Goal: Transaction & Acquisition: Purchase product/service

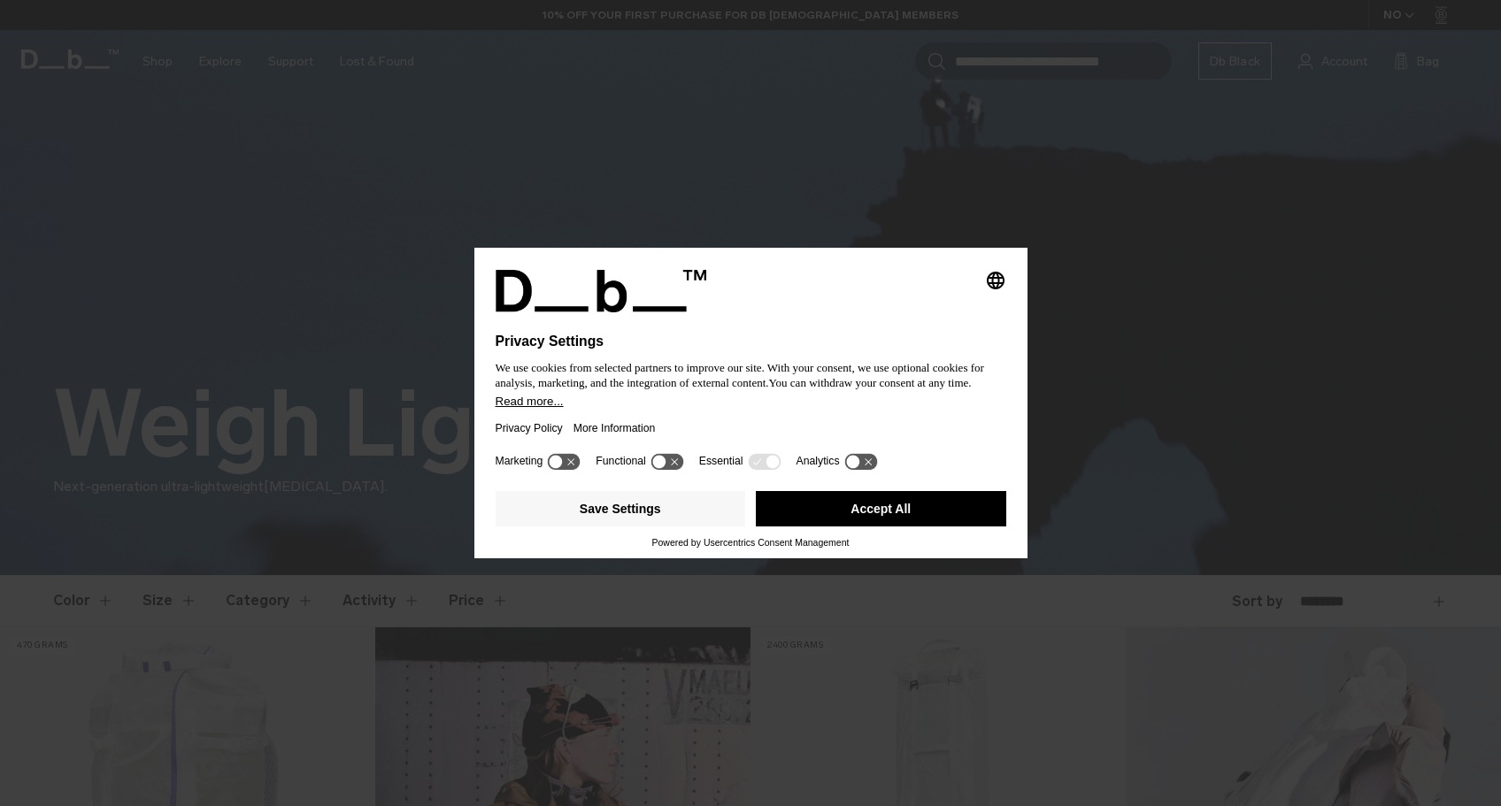
click at [907, 512] on button "Accept All" at bounding box center [881, 508] width 251 height 35
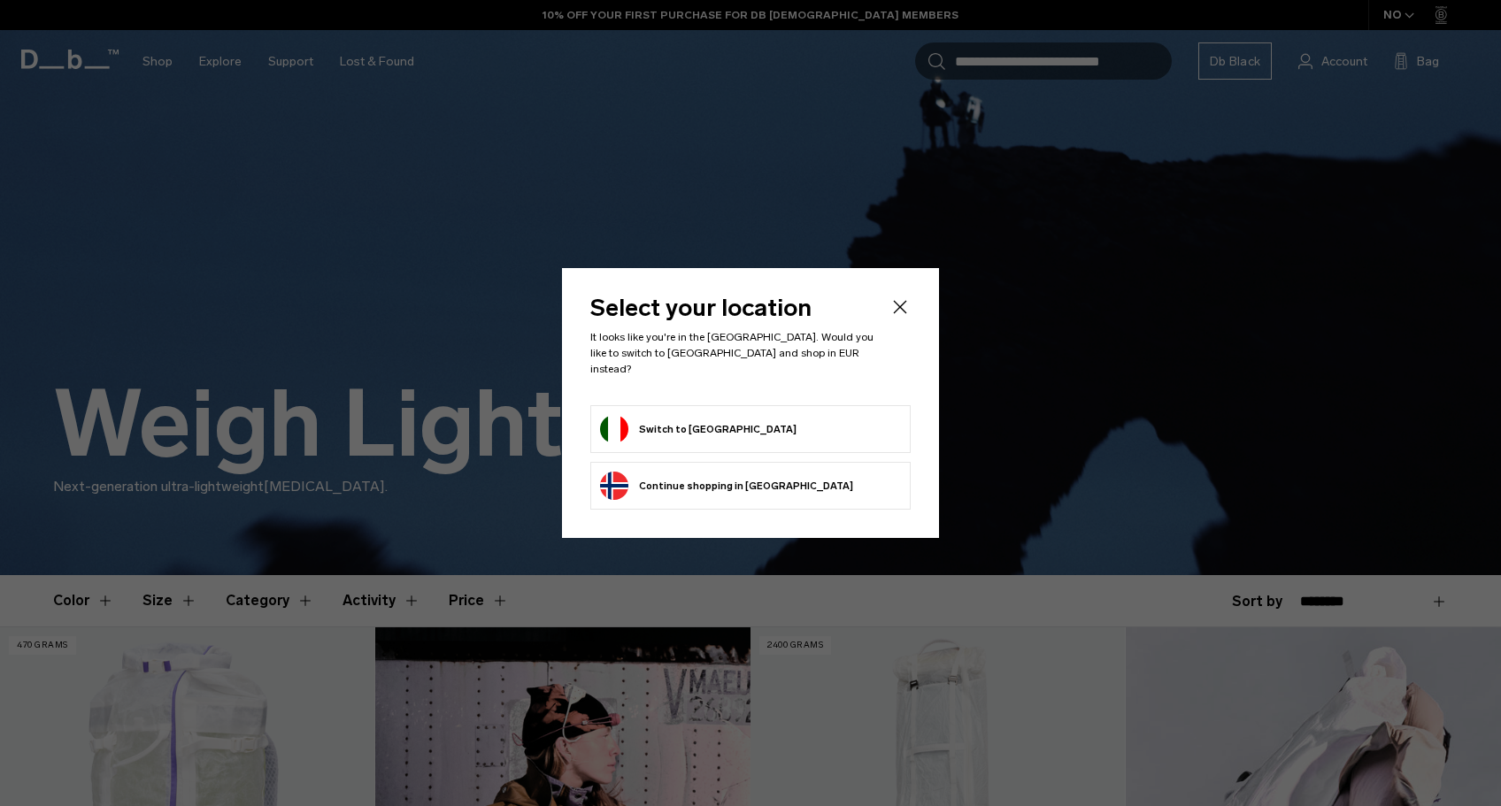
click at [673, 405] on li "Switch to Italy" at bounding box center [750, 429] width 320 height 48
click at [676, 421] on button "Switch to Italy" at bounding box center [698, 429] width 197 height 28
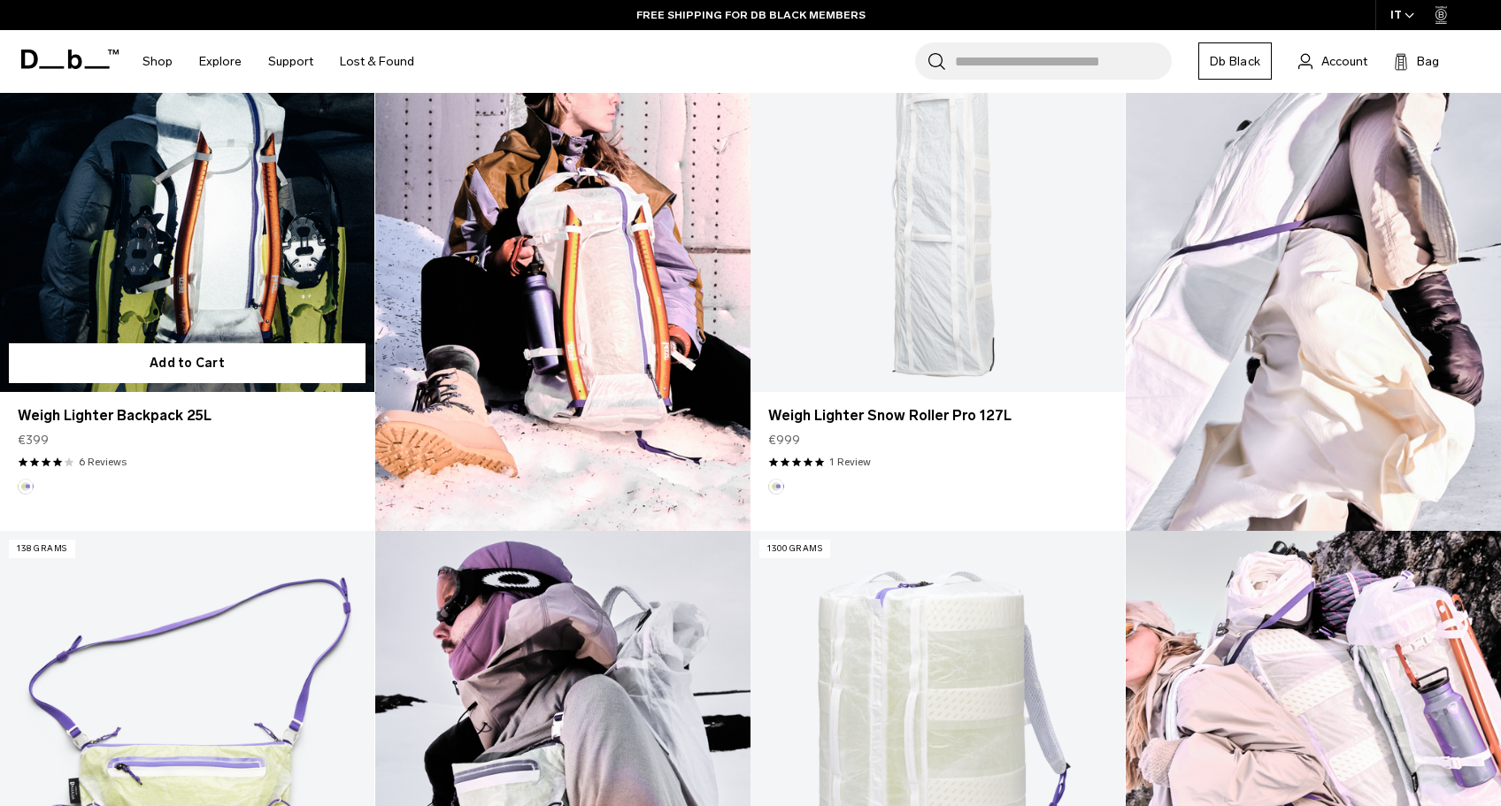
scroll to position [650, 0]
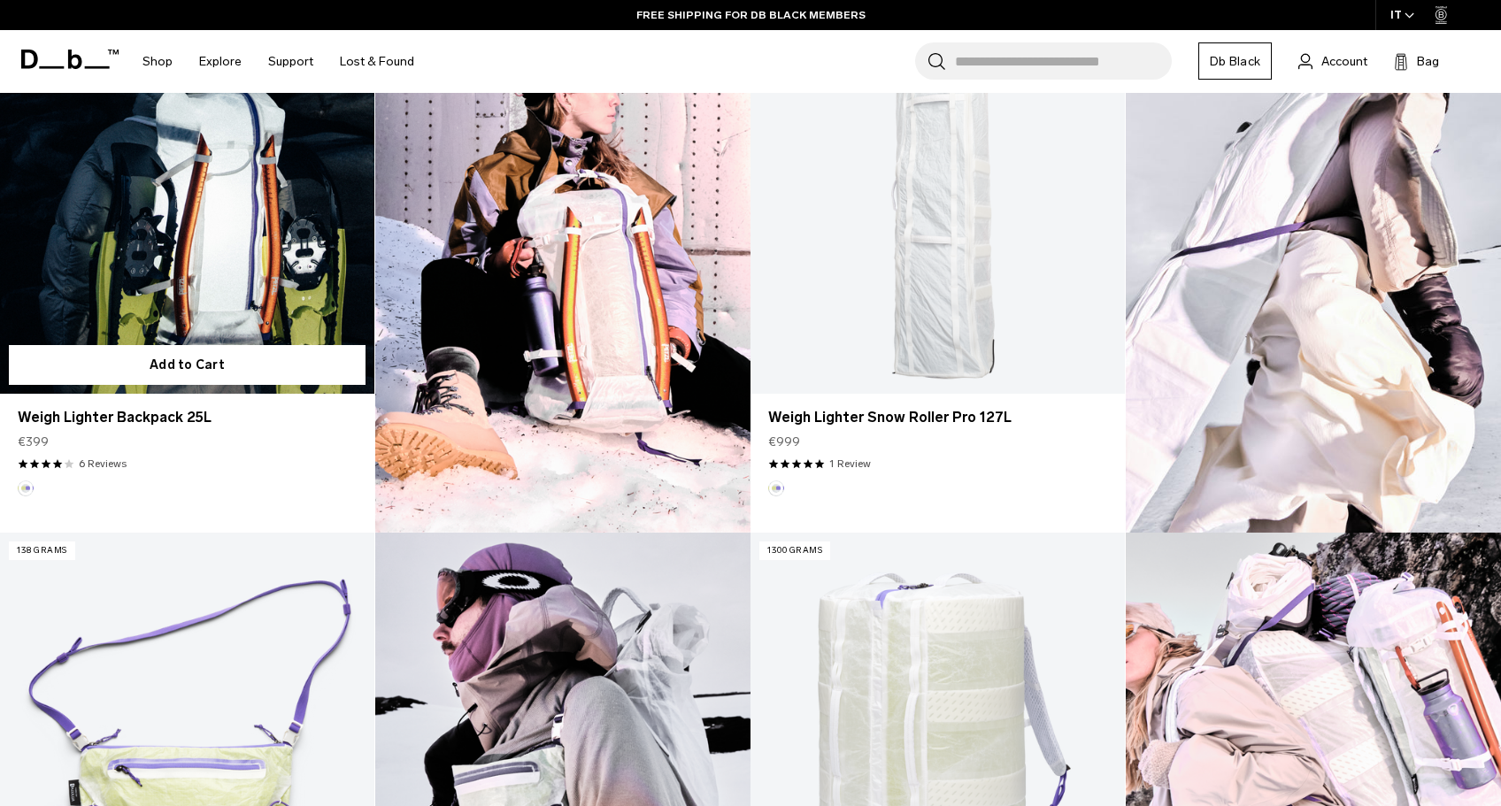
click at [259, 258] on link "Weigh Lighter Backpack 25L" at bounding box center [187, 186] width 374 height 416
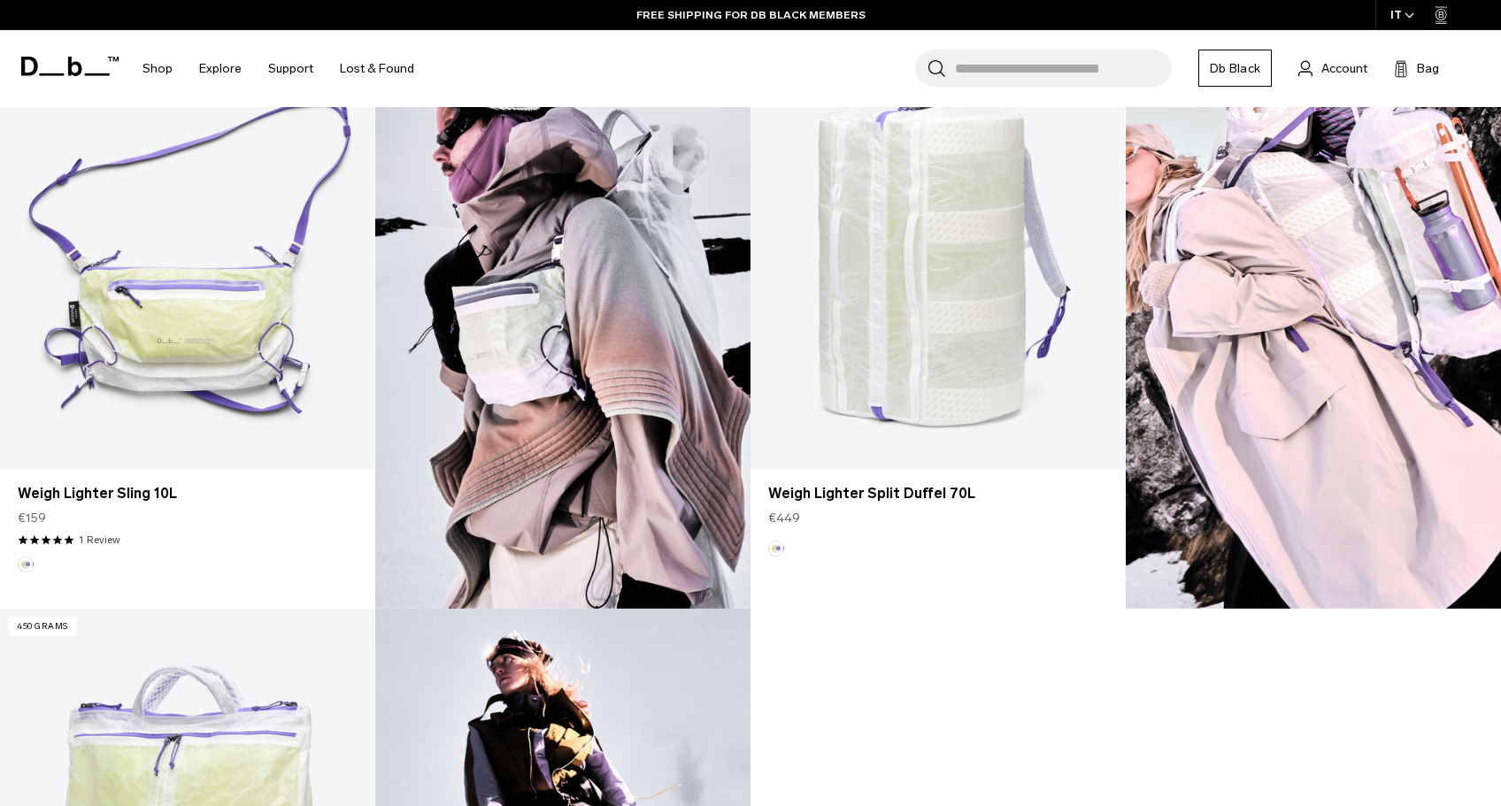
scroll to position [1151, 0]
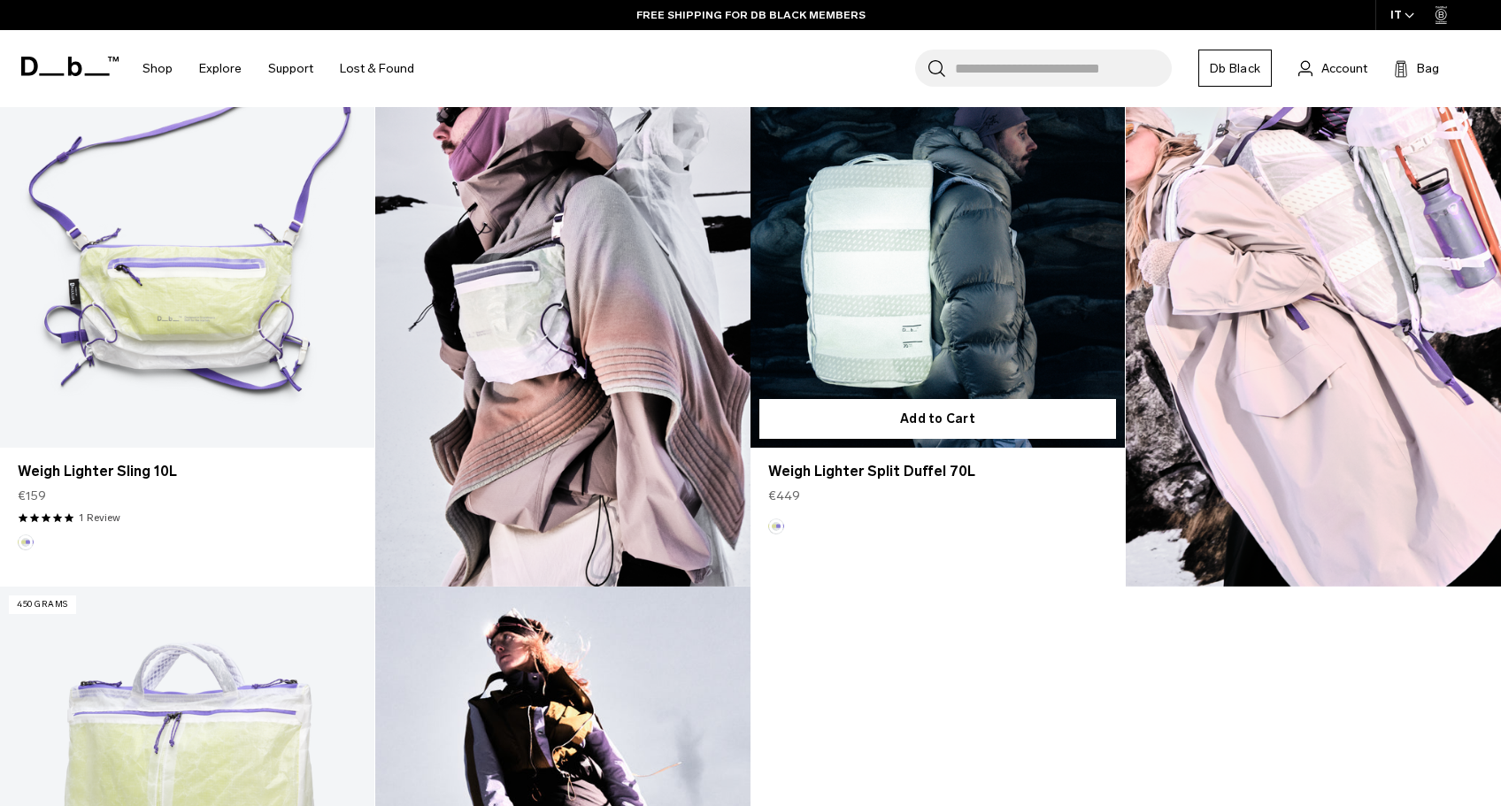
click at [1026, 275] on link "Weigh Lighter Split Duffel 70L" at bounding box center [938, 240] width 374 height 416
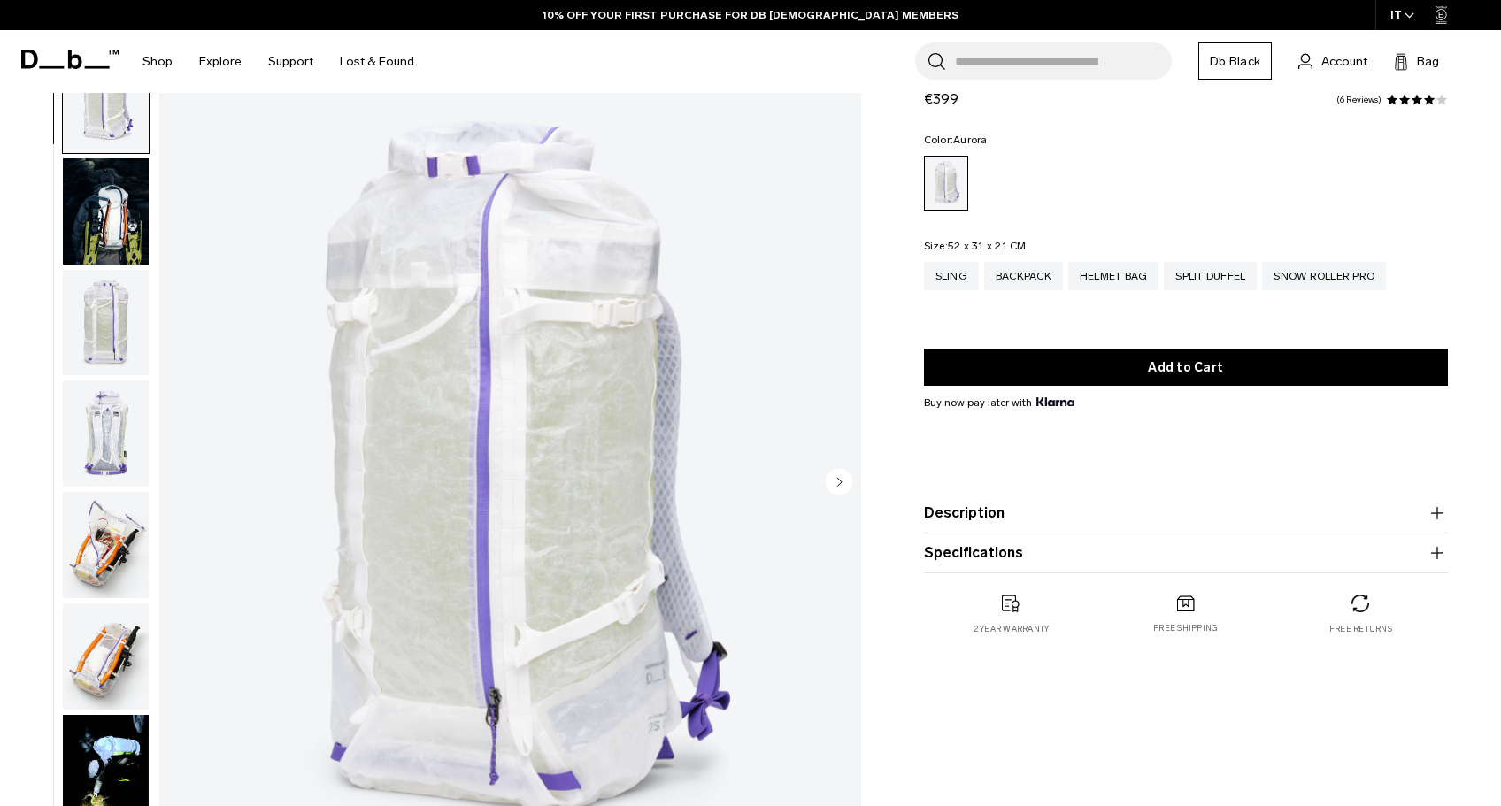
scroll to position [121, 0]
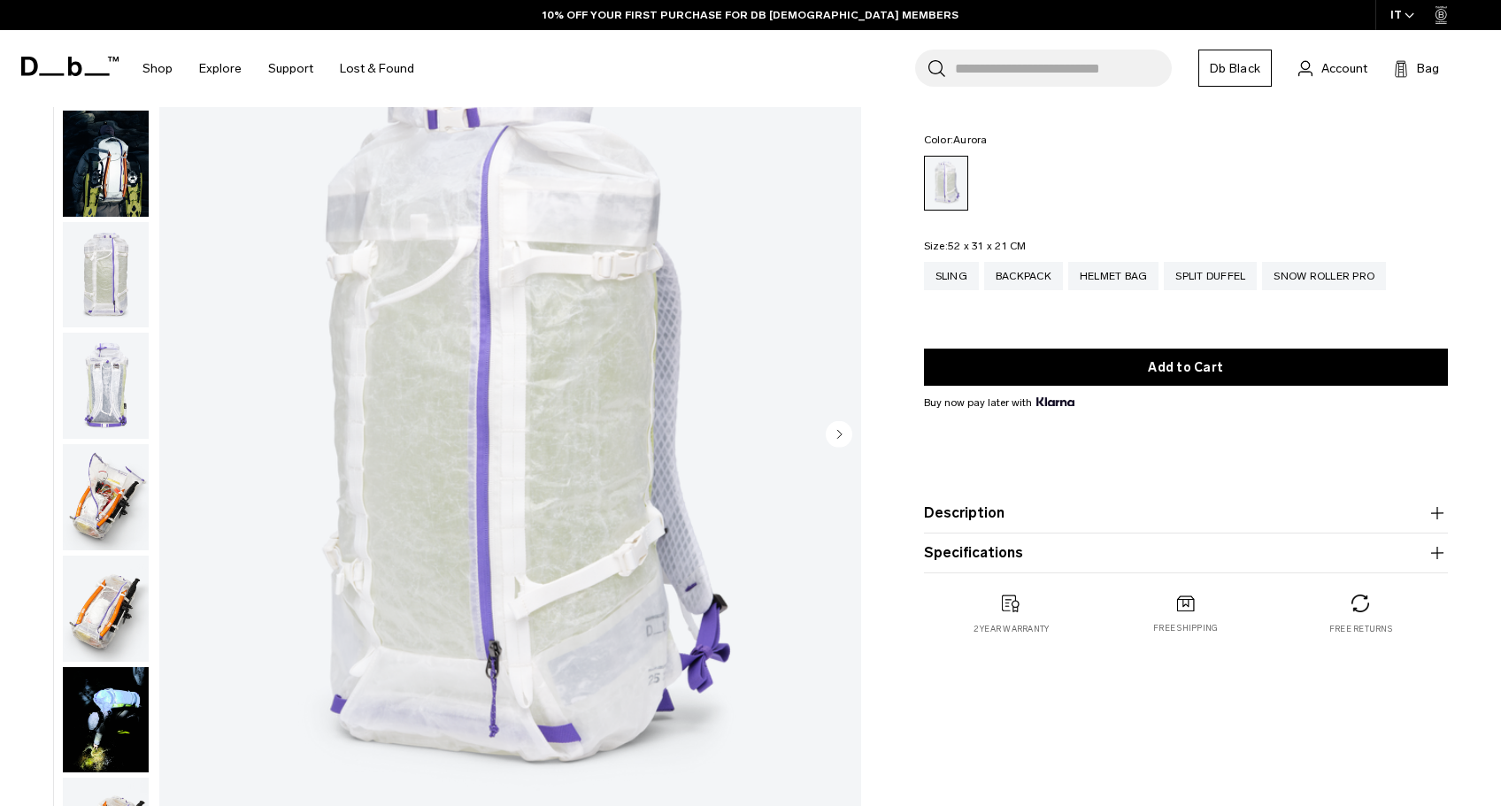
click at [121, 270] on img "button" at bounding box center [106, 275] width 86 height 106
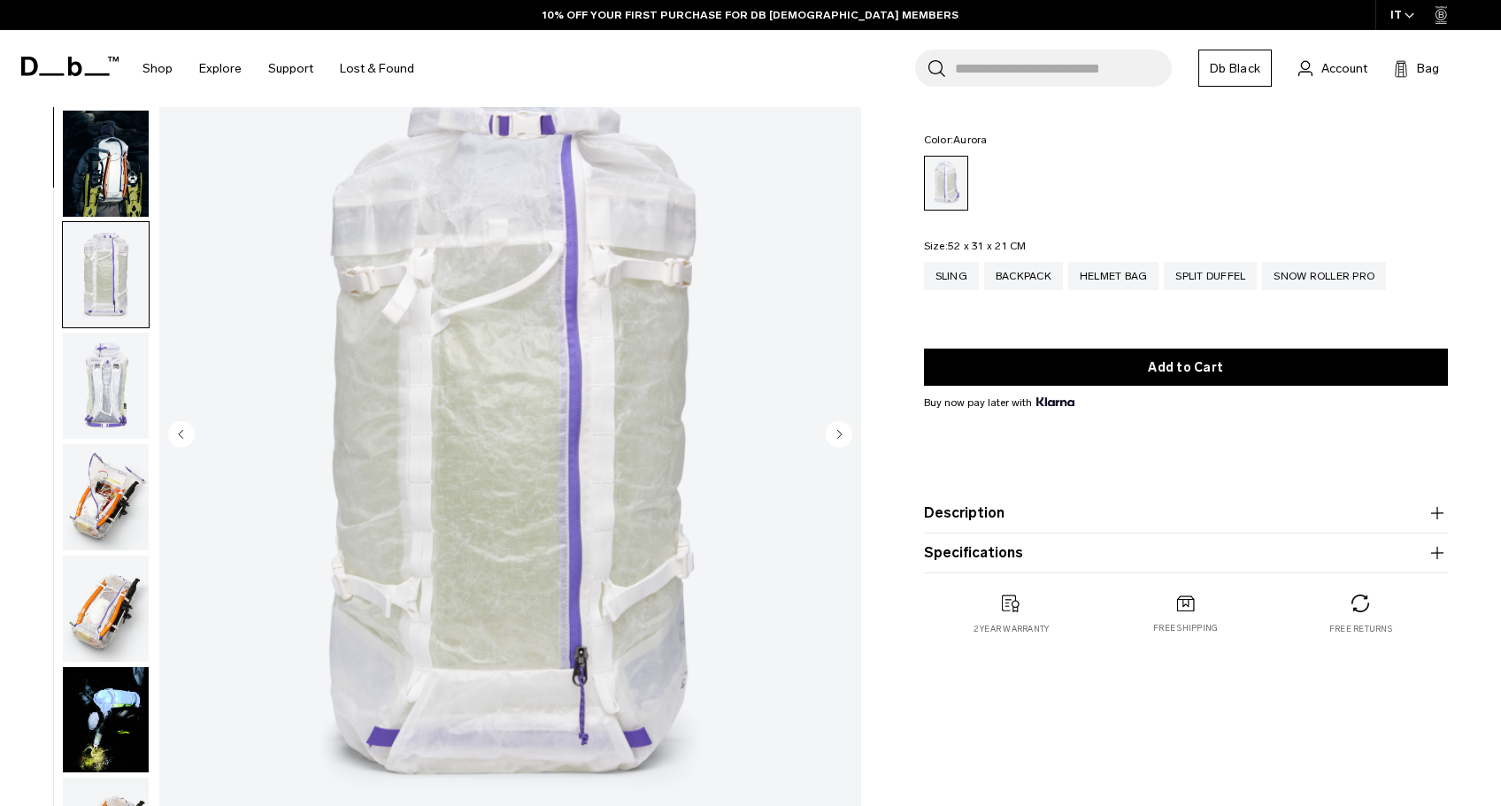
scroll to position [224, 0]
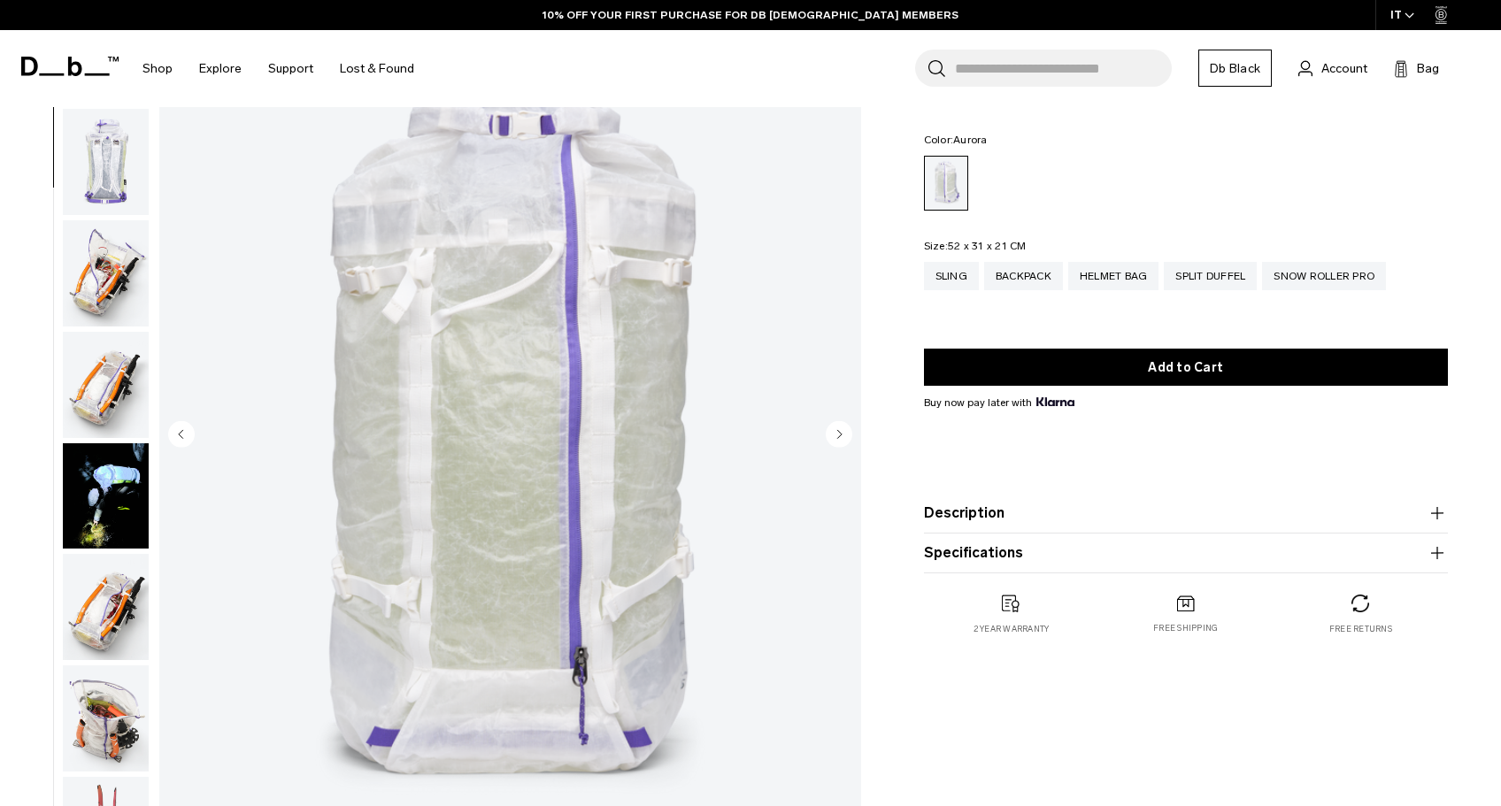
click at [122, 296] on img "button" at bounding box center [106, 273] width 86 height 106
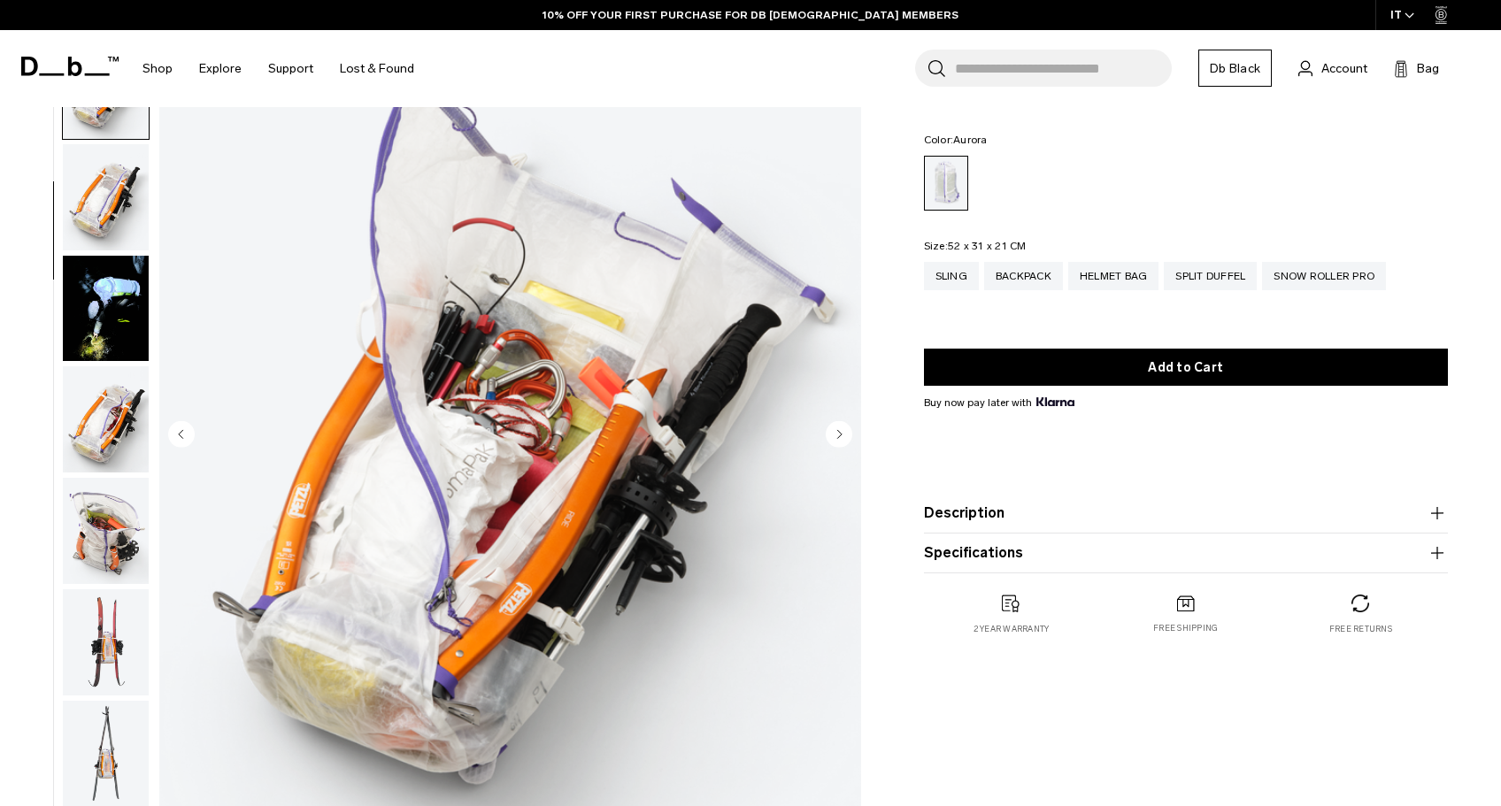
scroll to position [449, 0]
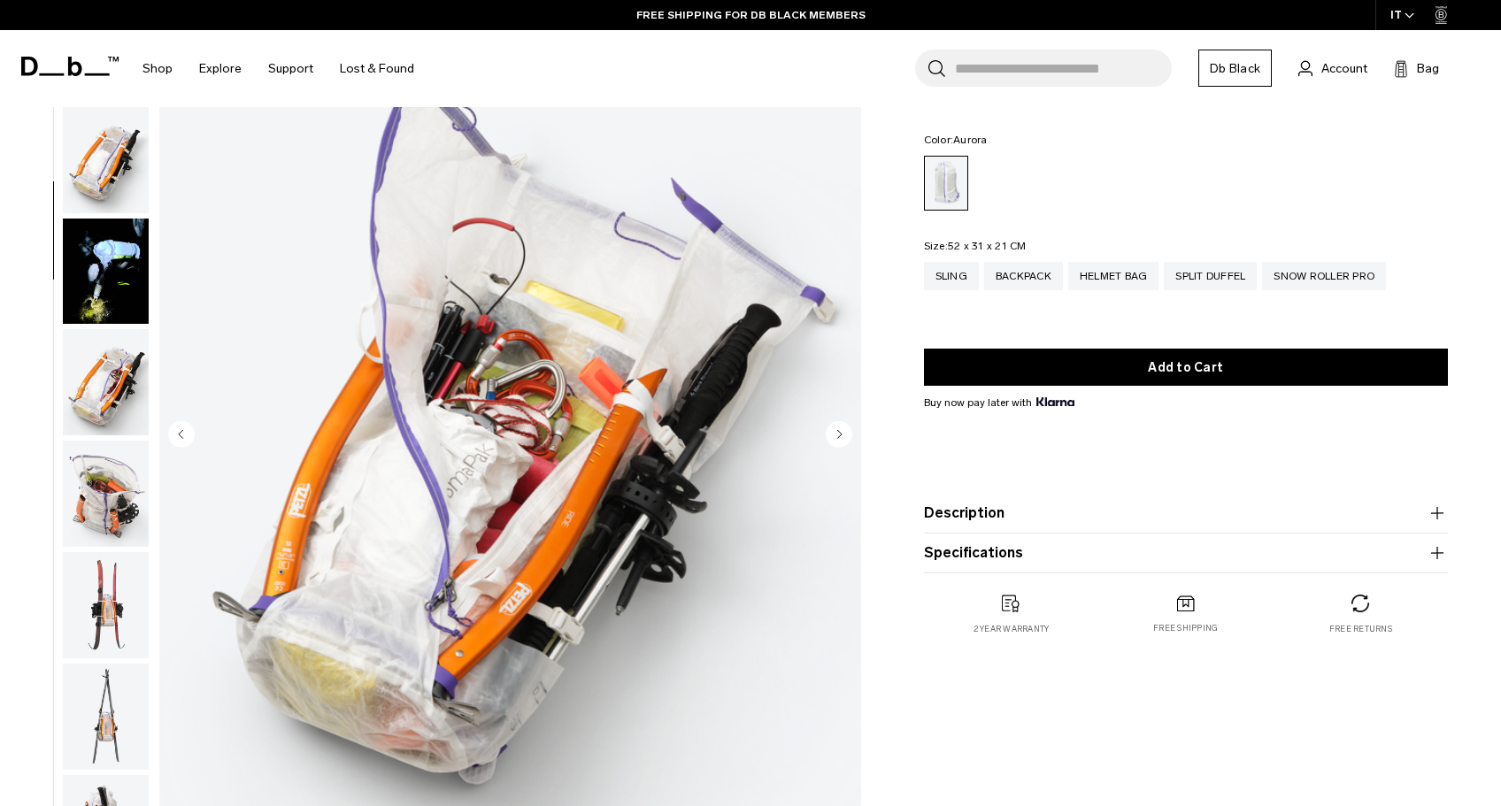
click at [105, 289] on img "button" at bounding box center [106, 272] width 86 height 106
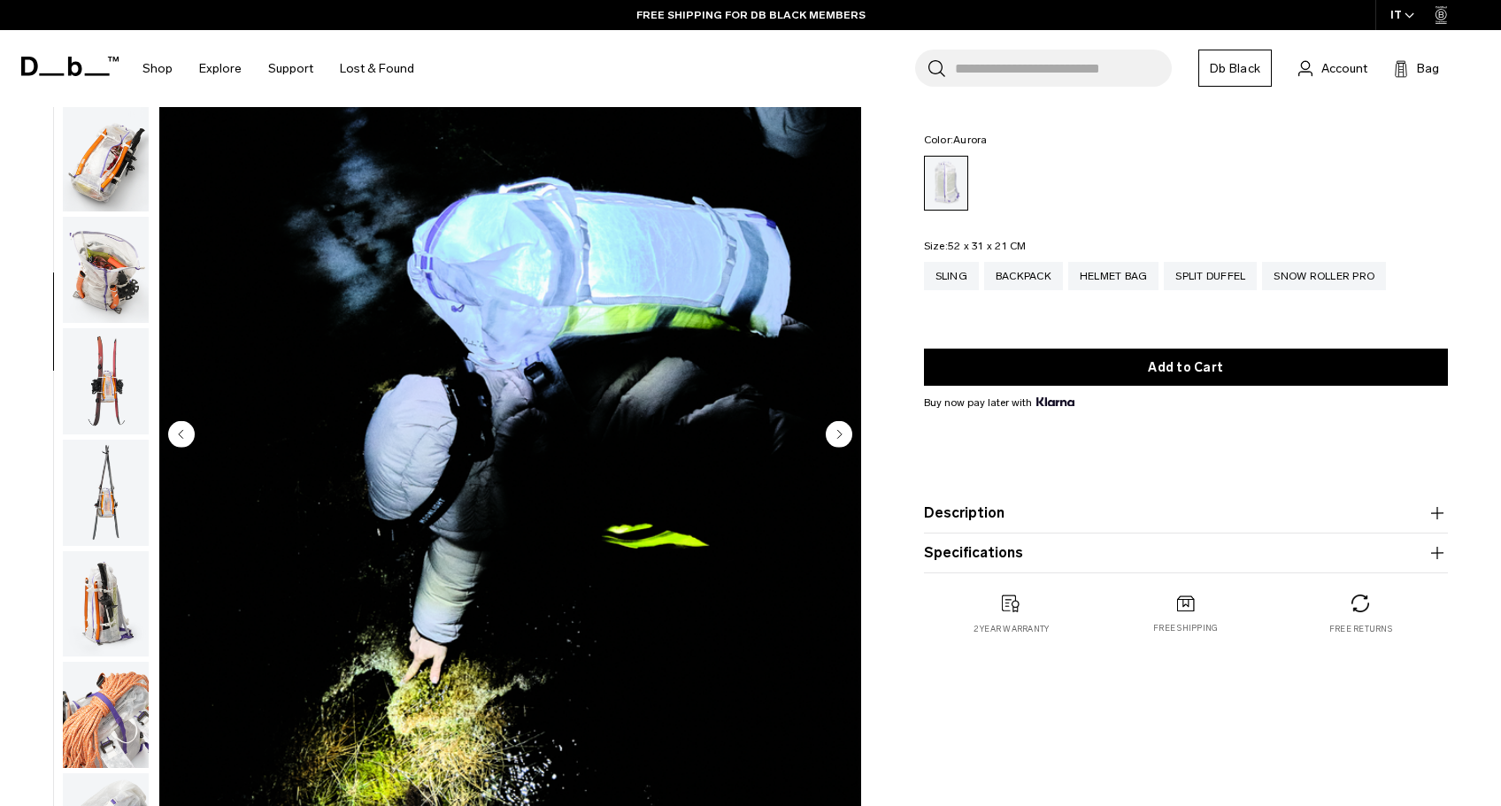
click at [113, 348] on img "button" at bounding box center [106, 381] width 86 height 106
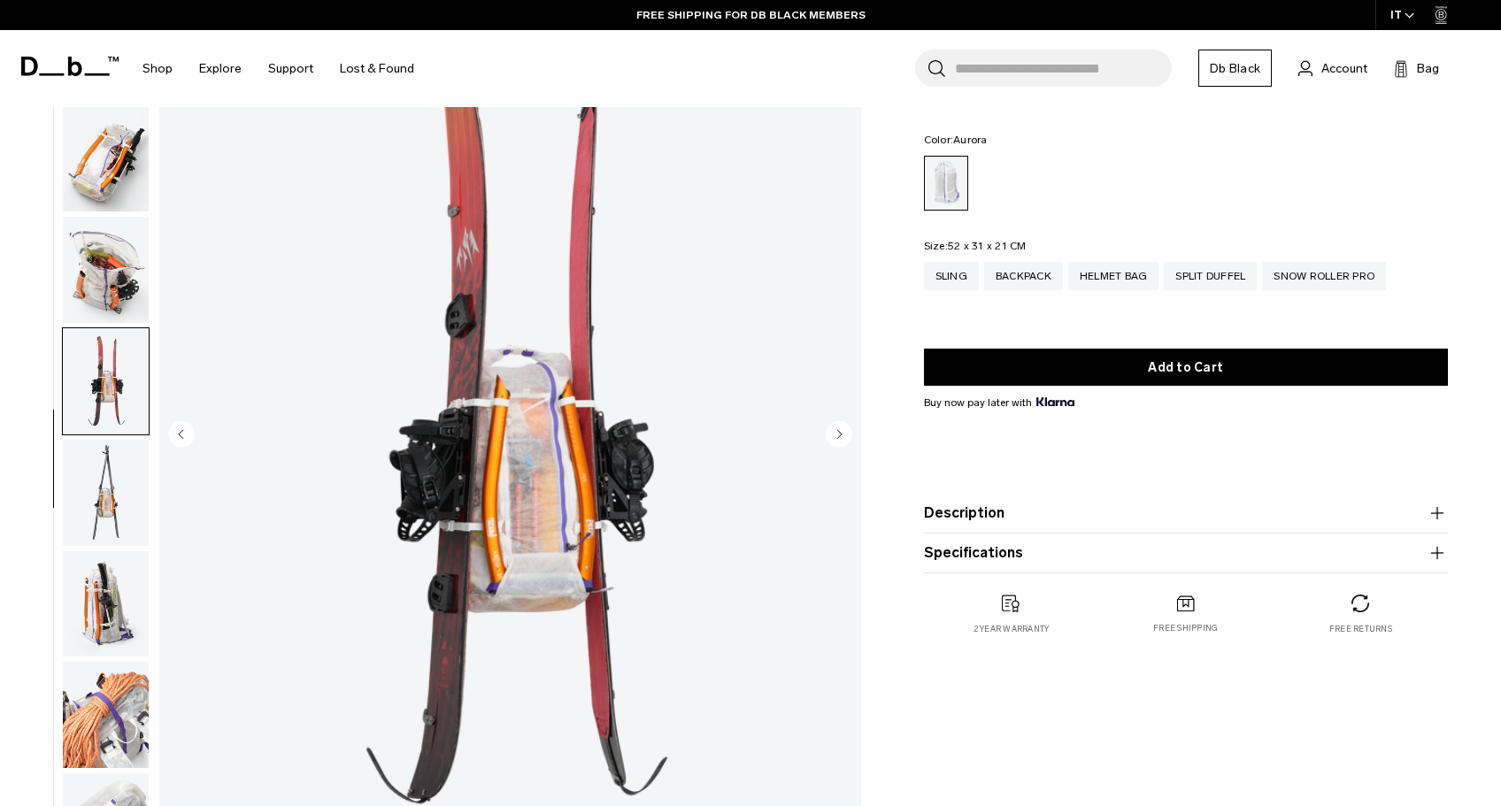
scroll to position [1009, 0]
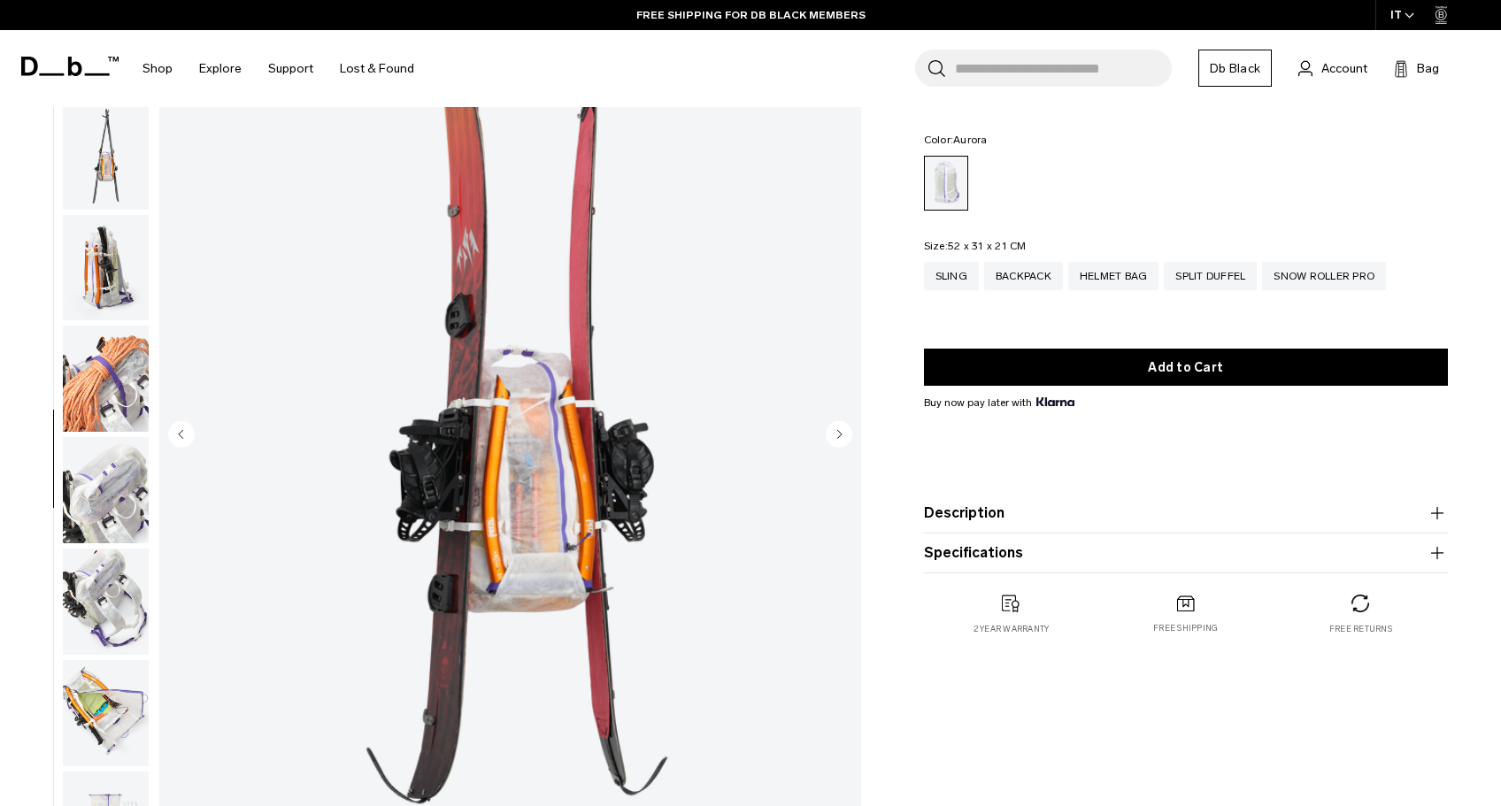
click at [116, 382] on img "button" at bounding box center [106, 379] width 86 height 106
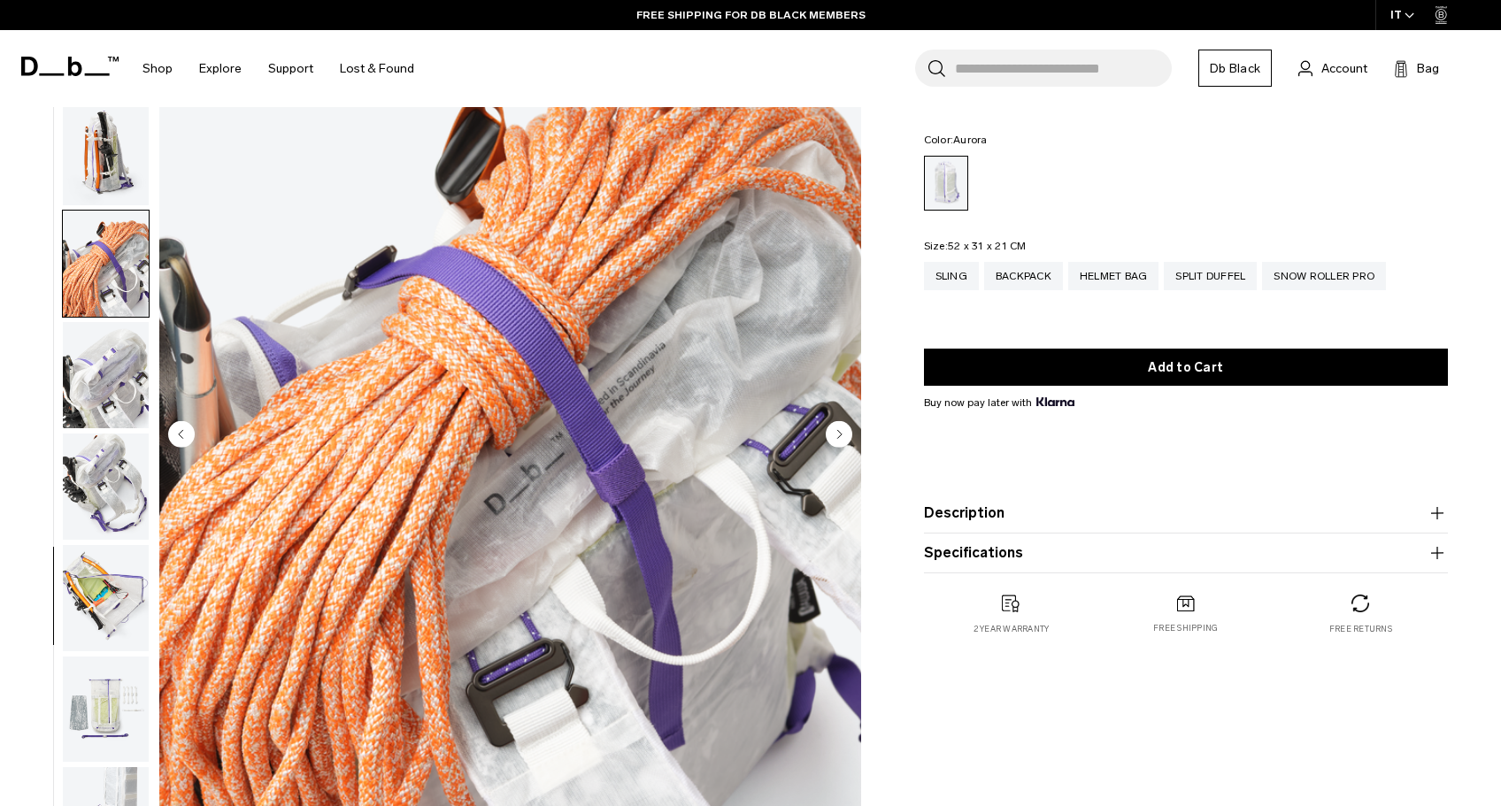
scroll to position [1139, 0]
click at [115, 427] on ul at bounding box center [106, 436] width 88 height 876
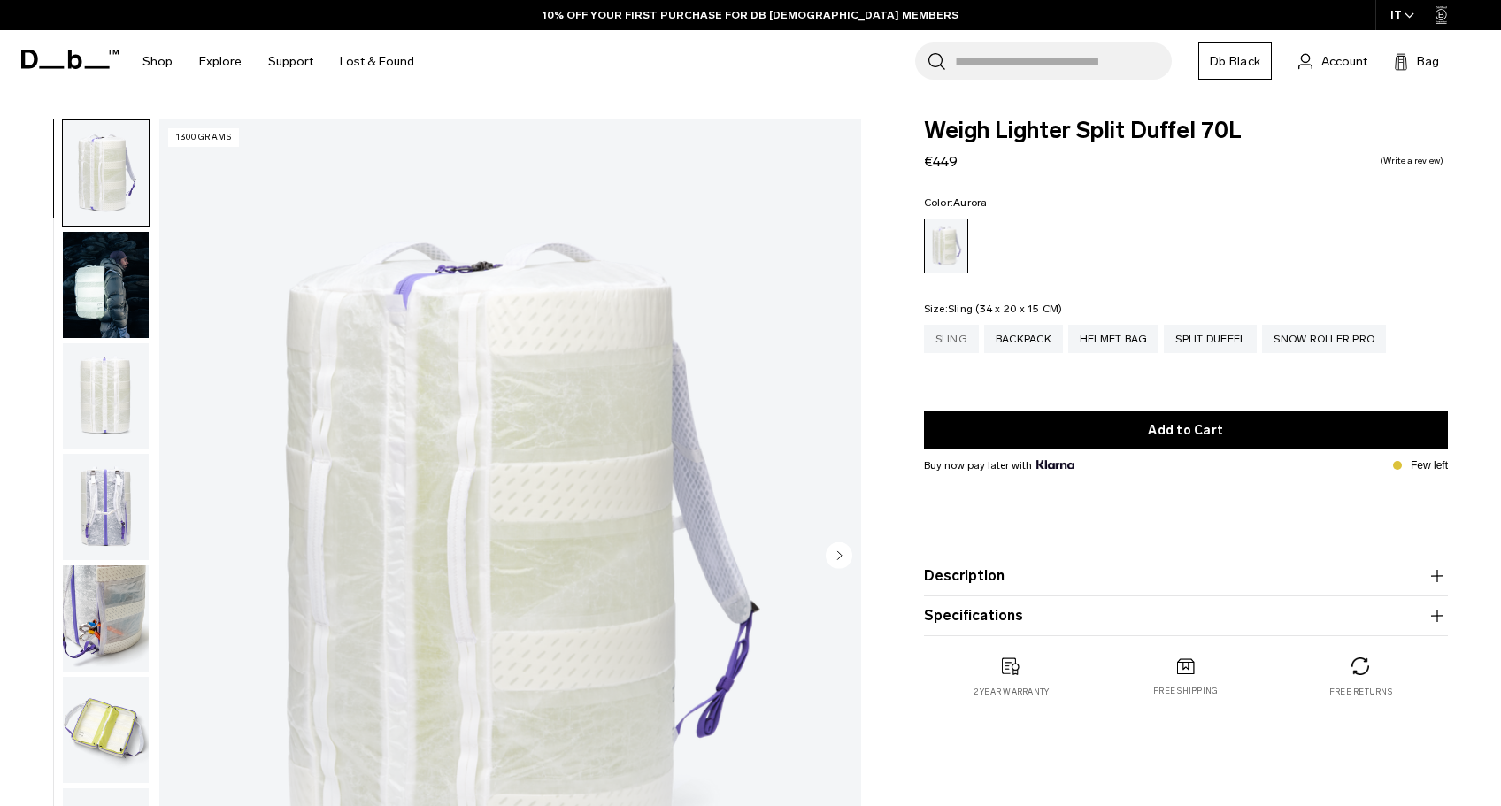
click at [968, 343] on div "Sling" at bounding box center [951, 339] width 55 height 28
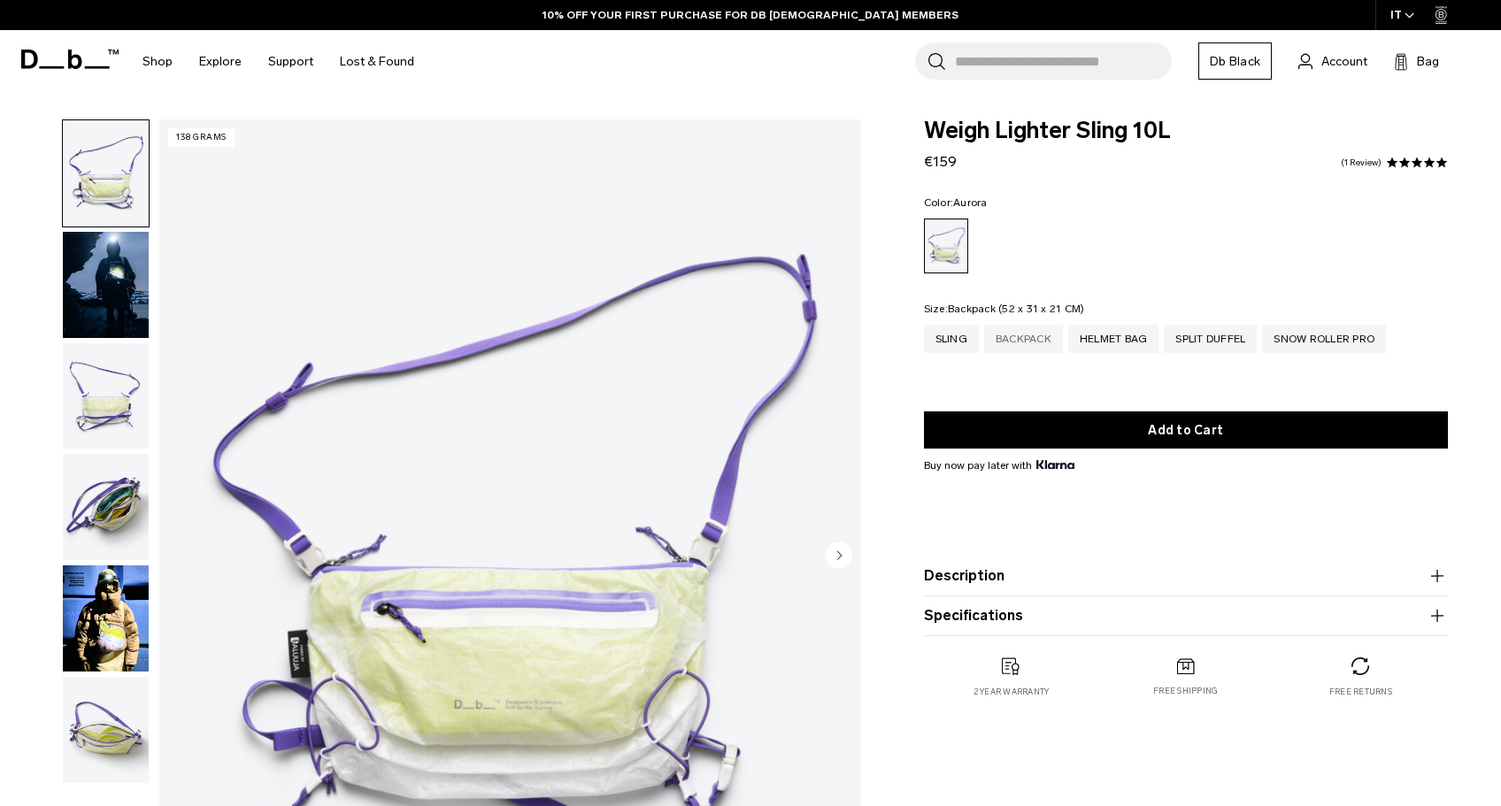
click at [1034, 339] on div "Backpack" at bounding box center [1023, 339] width 79 height 28
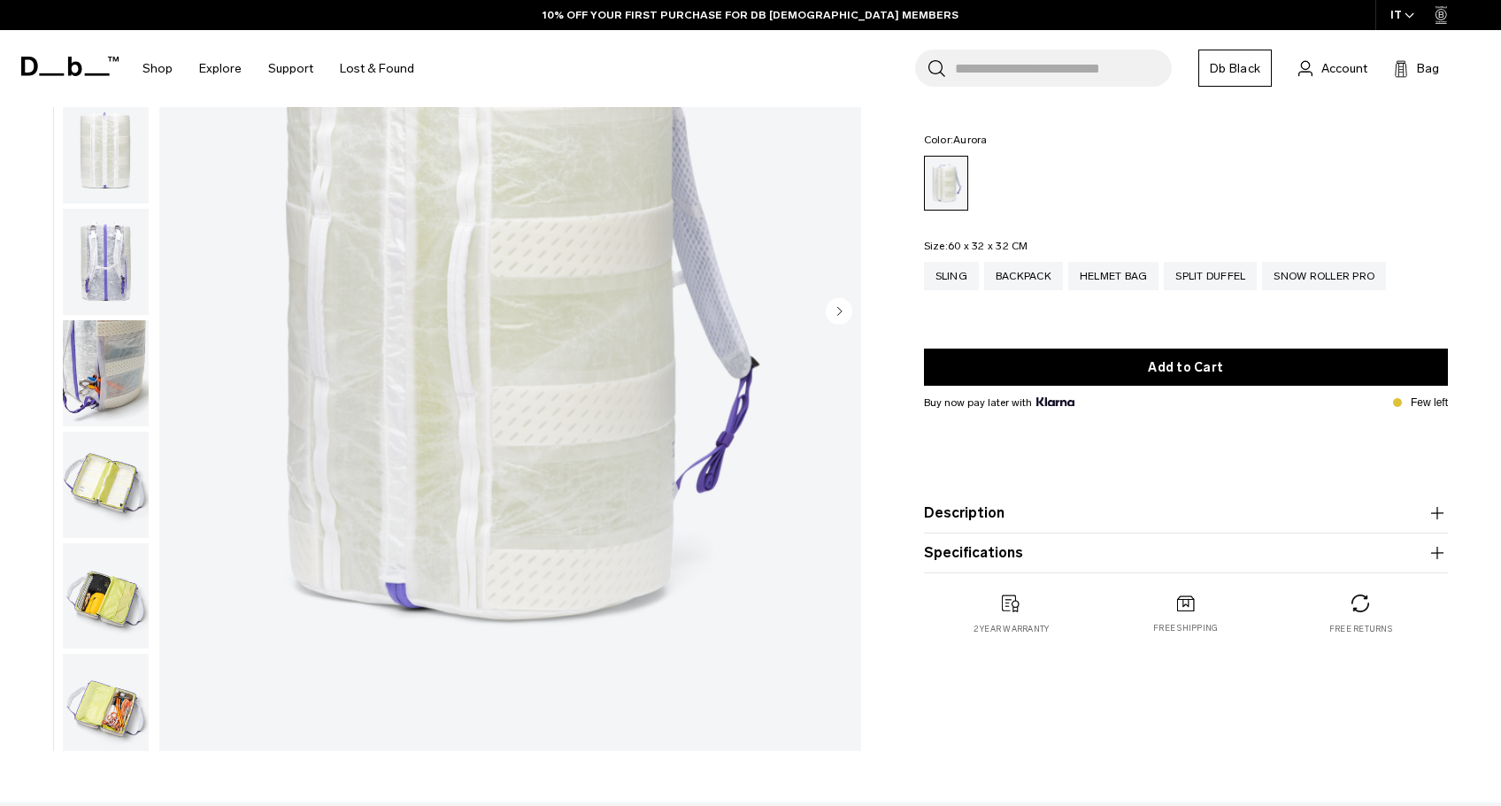
scroll to position [265, 0]
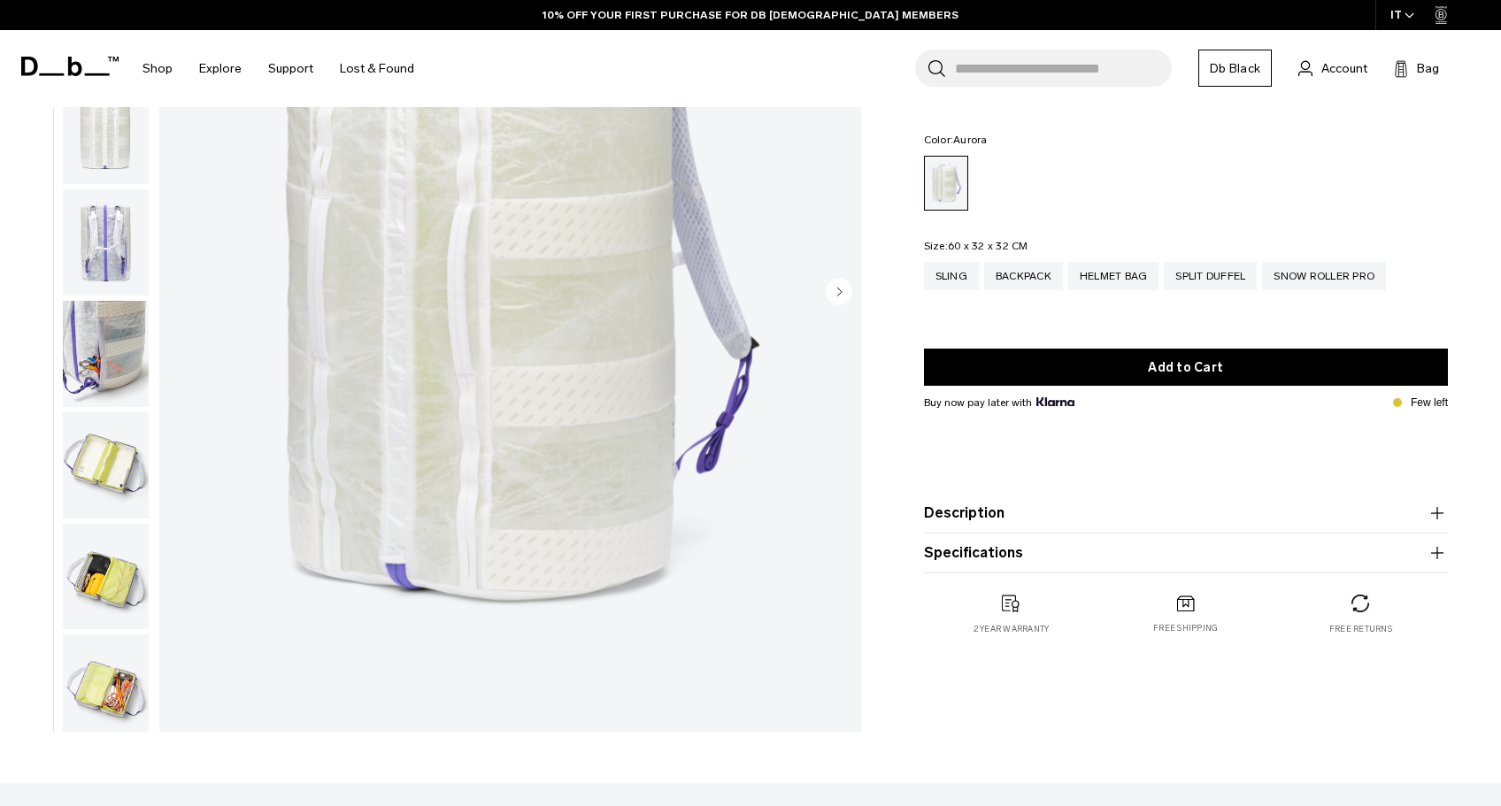
click at [88, 493] on img "button" at bounding box center [106, 466] width 86 height 106
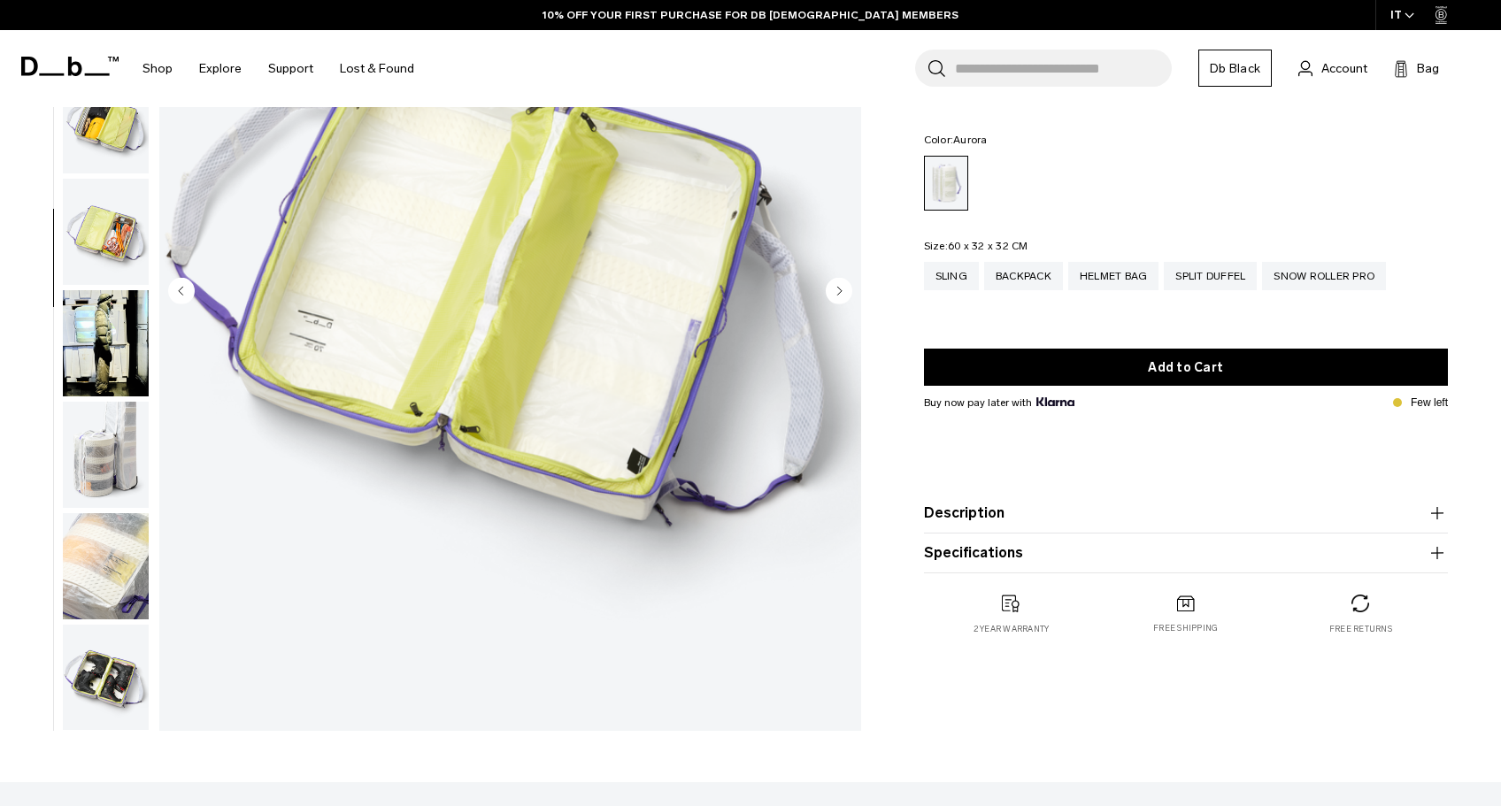
click at [115, 478] on img "button" at bounding box center [106, 455] width 86 height 106
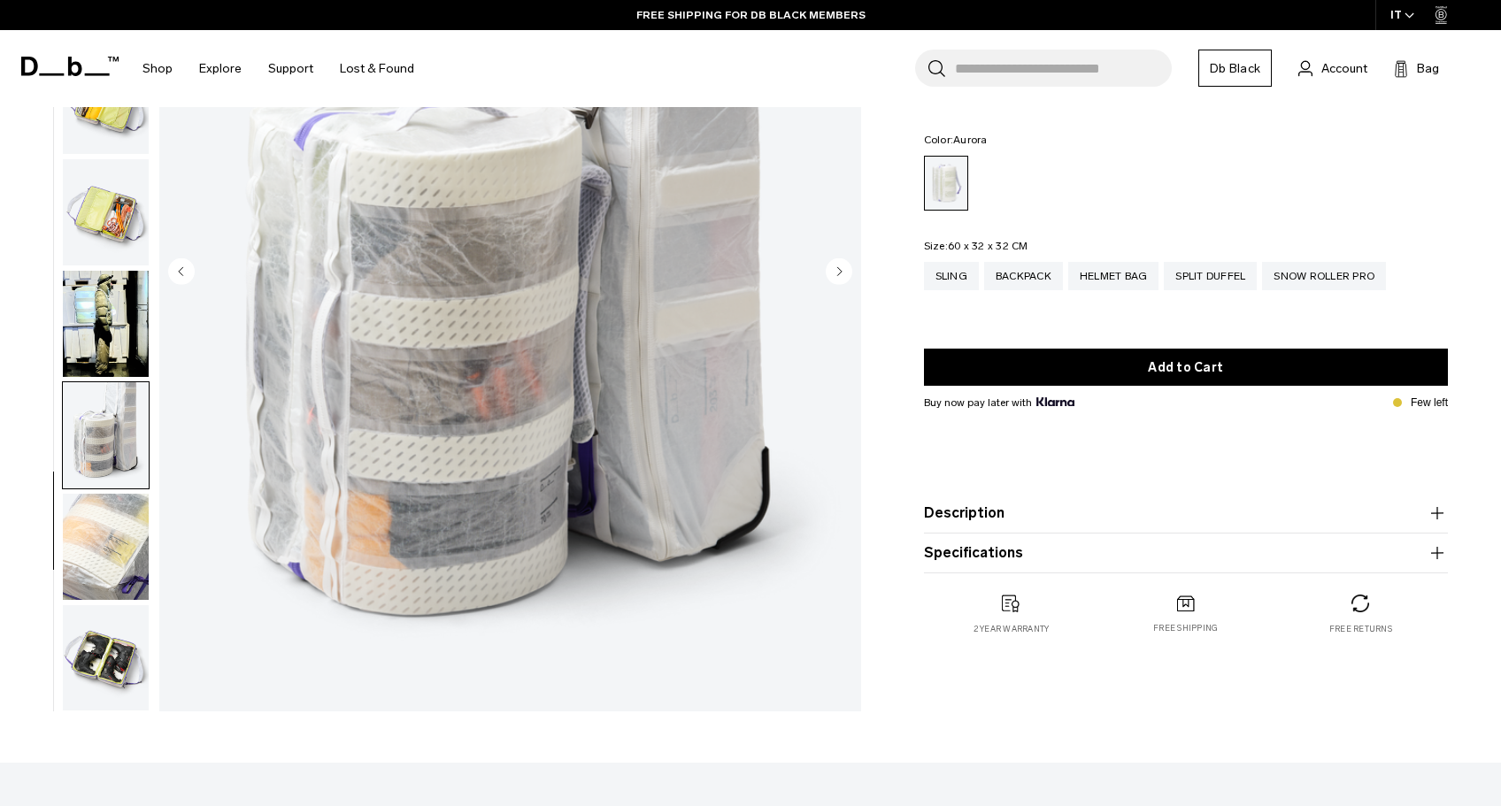
scroll to position [471, 0]
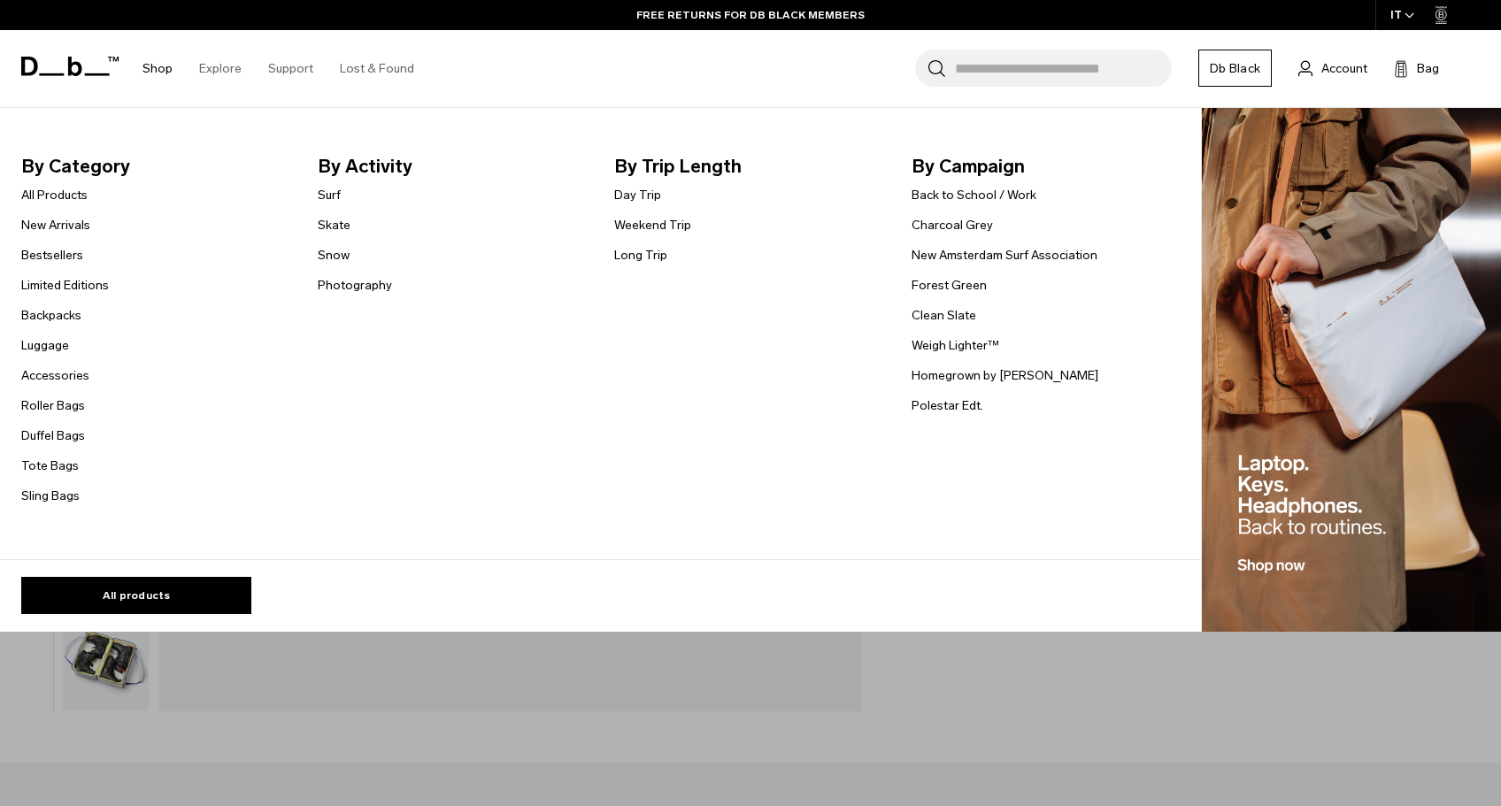
click at [668, 165] on span "By Trip Length" at bounding box center [748, 166] width 268 height 28
click at [631, 186] on link "Day Trip" at bounding box center [637, 195] width 47 height 19
click at [631, 197] on link "Day Trip" at bounding box center [637, 195] width 47 height 19
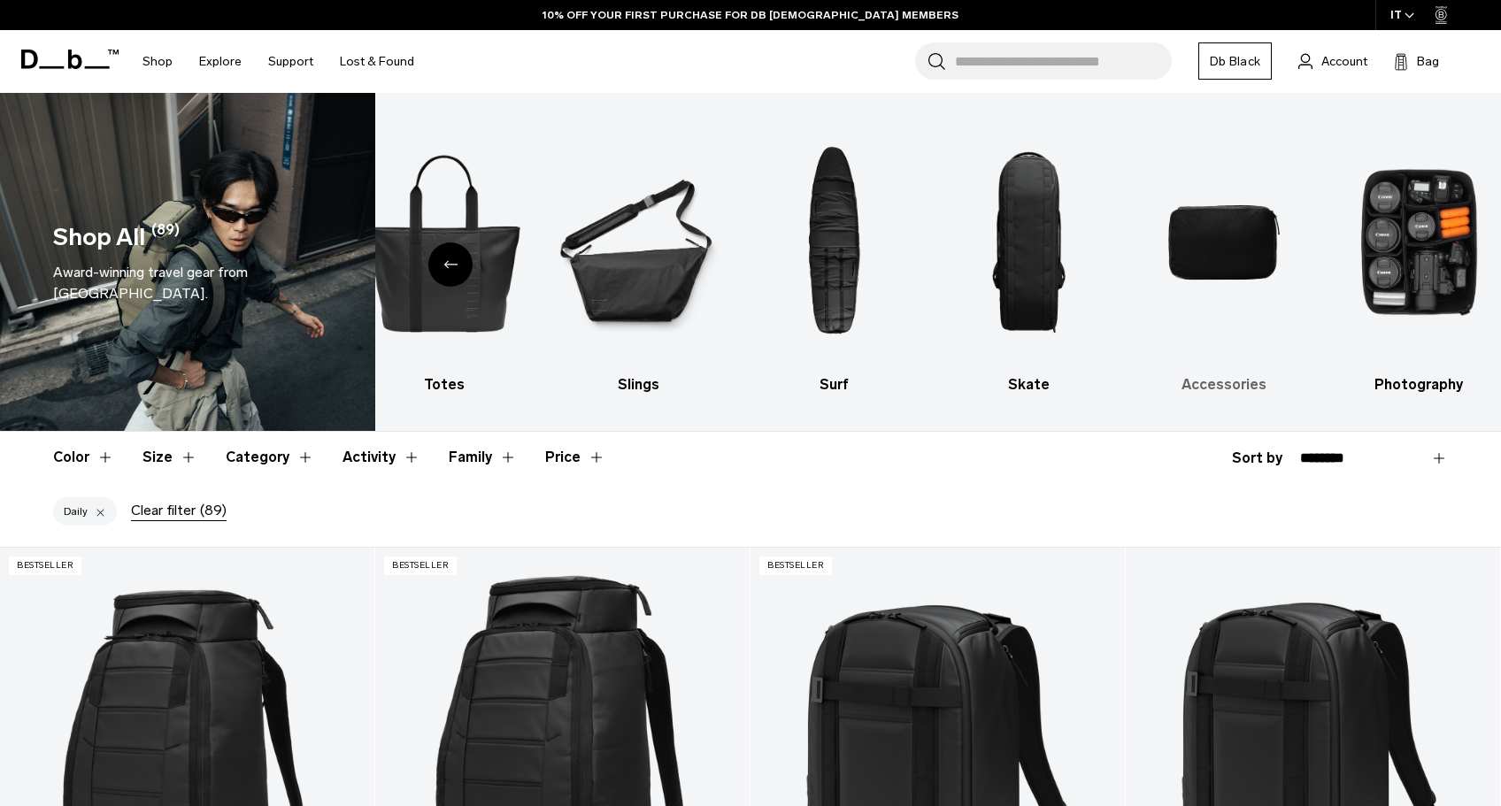
click at [1254, 230] on img "9 / 10" at bounding box center [1224, 243] width 164 height 246
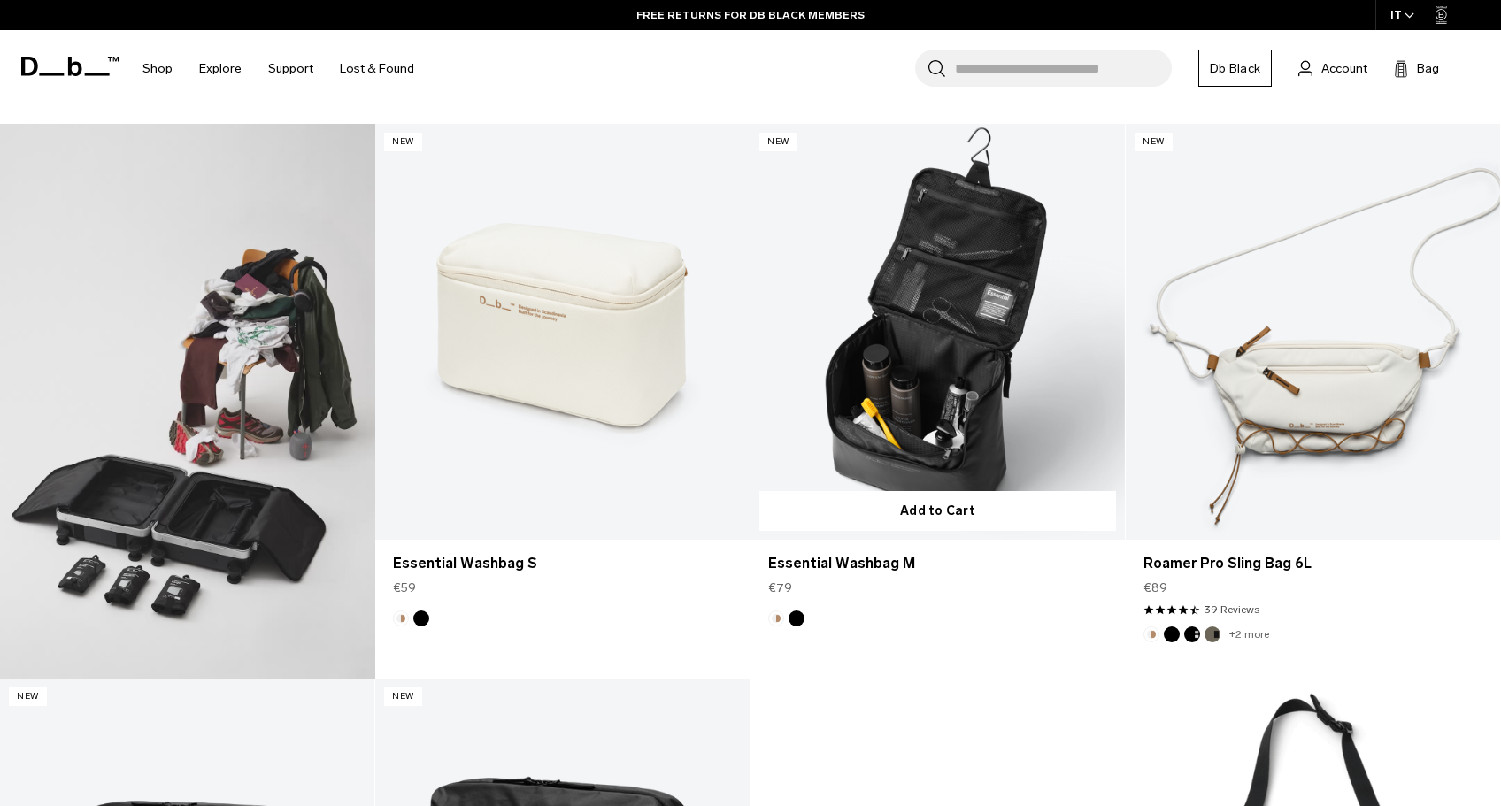
scroll to position [916, 0]
click at [978, 342] on link "Essential Washbag M" at bounding box center [938, 331] width 374 height 416
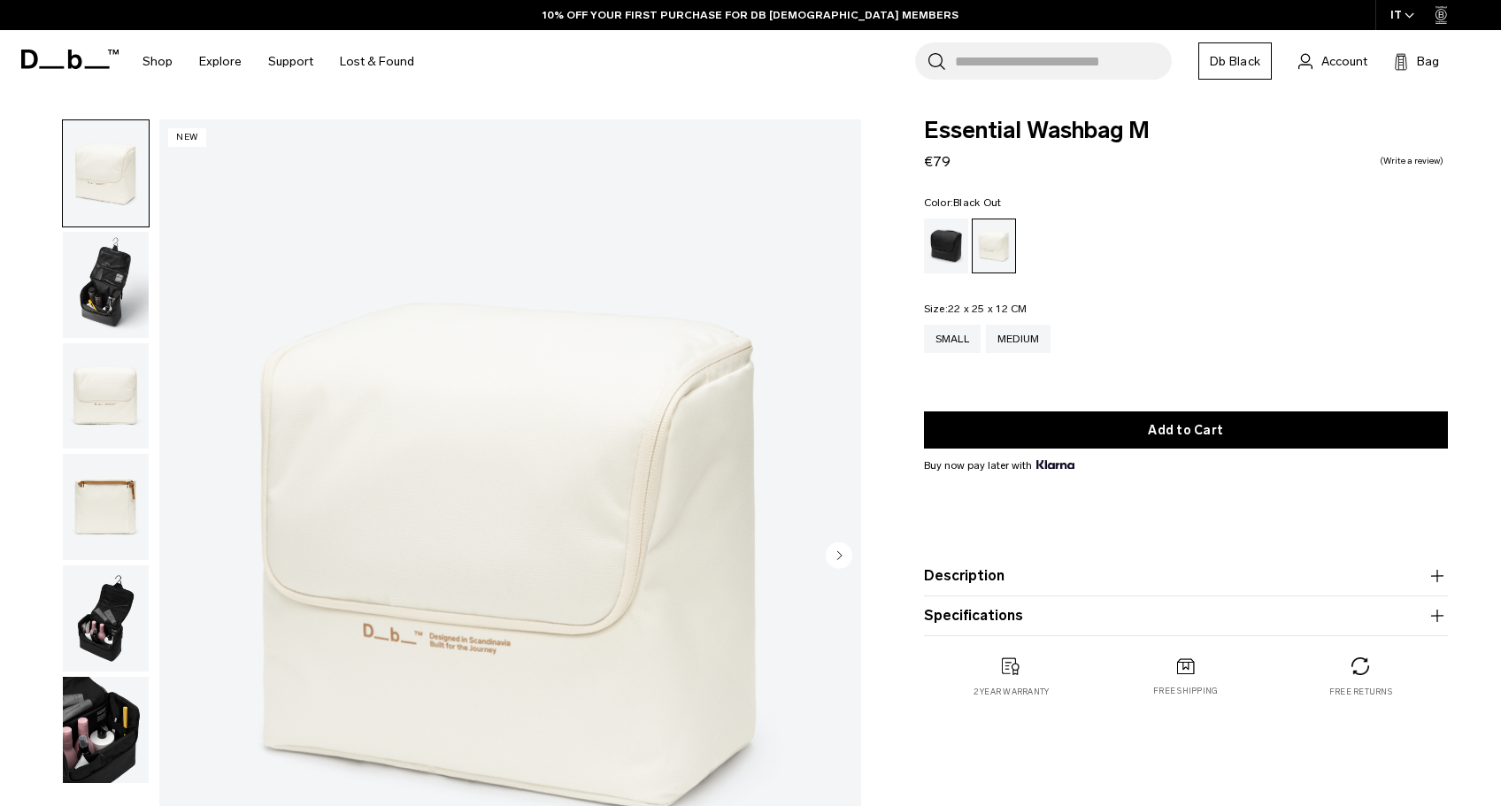
click at [954, 244] on div "Black Out" at bounding box center [946, 246] width 45 height 55
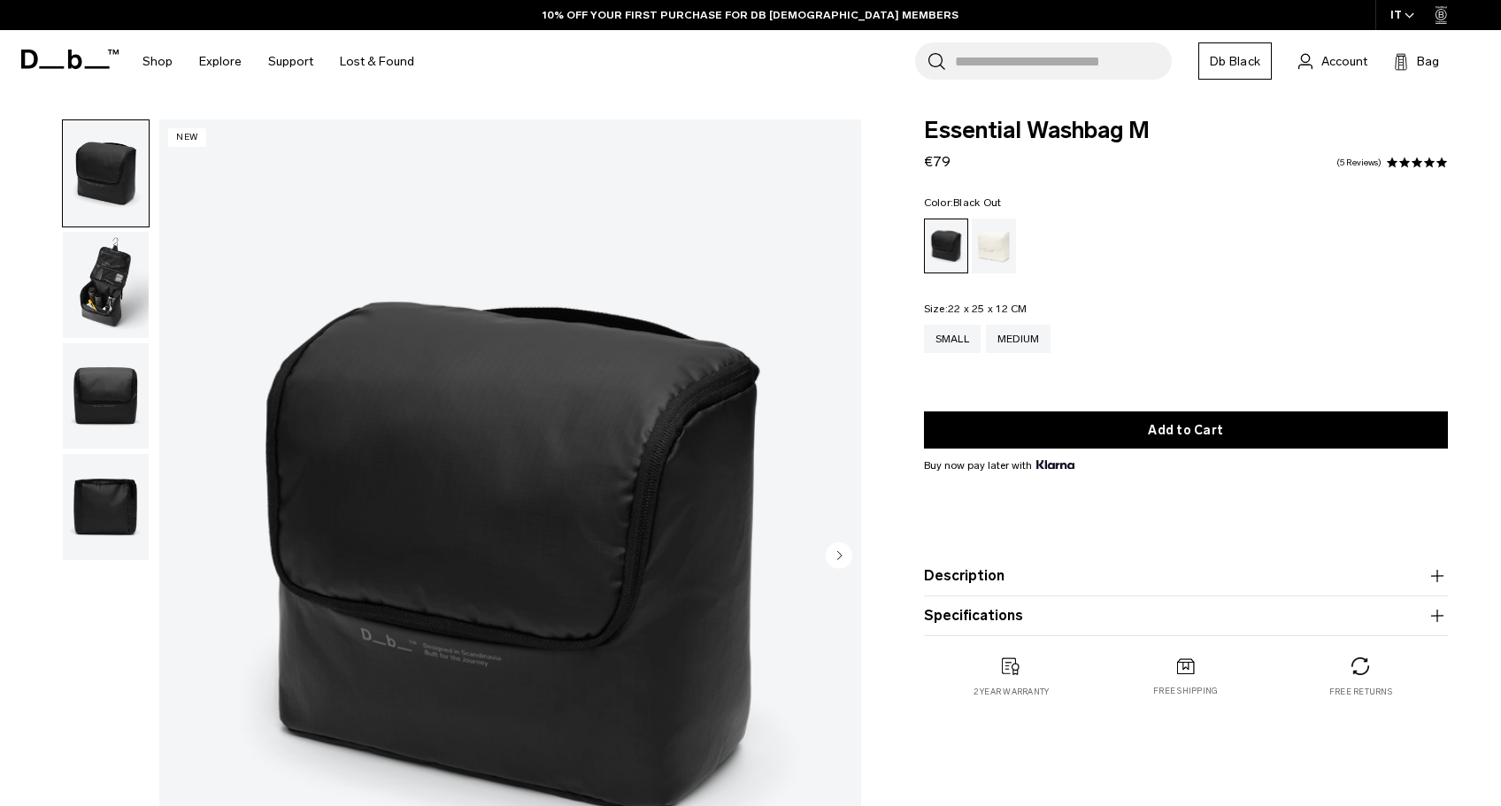
click at [96, 321] on img "button" at bounding box center [106, 285] width 86 height 106
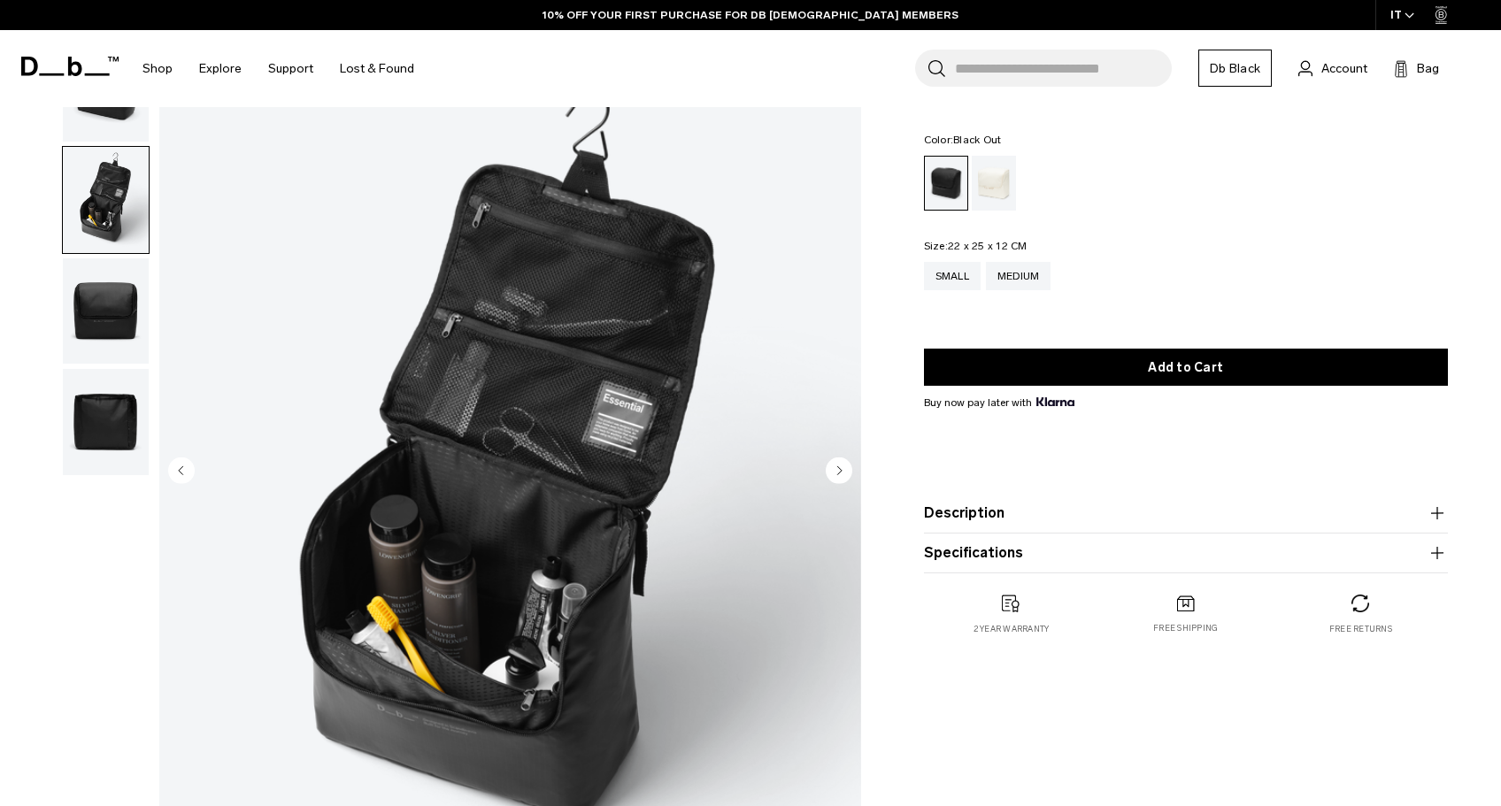
scroll to position [92, 0]
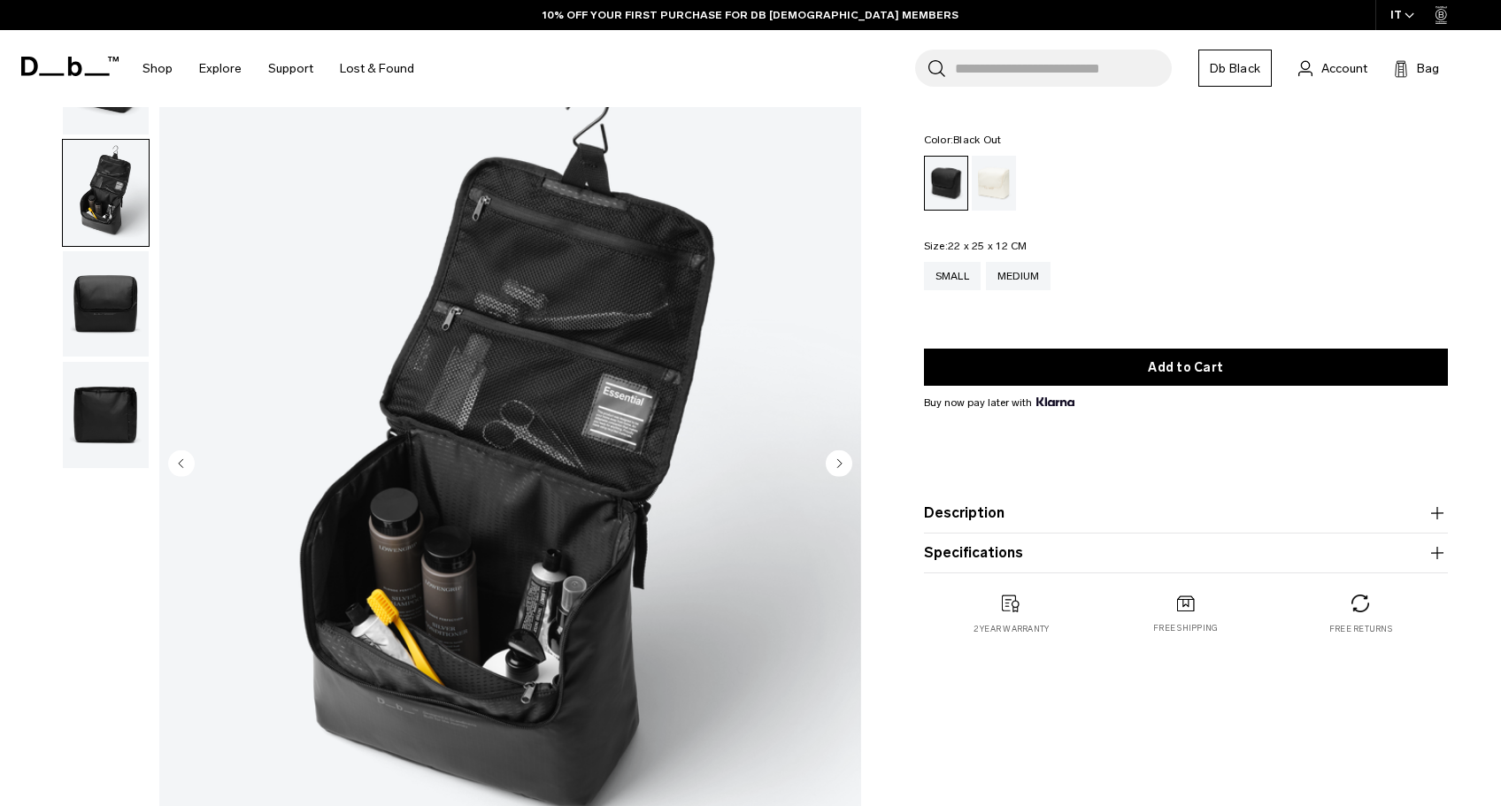
click at [113, 284] on img "button" at bounding box center [106, 304] width 86 height 106
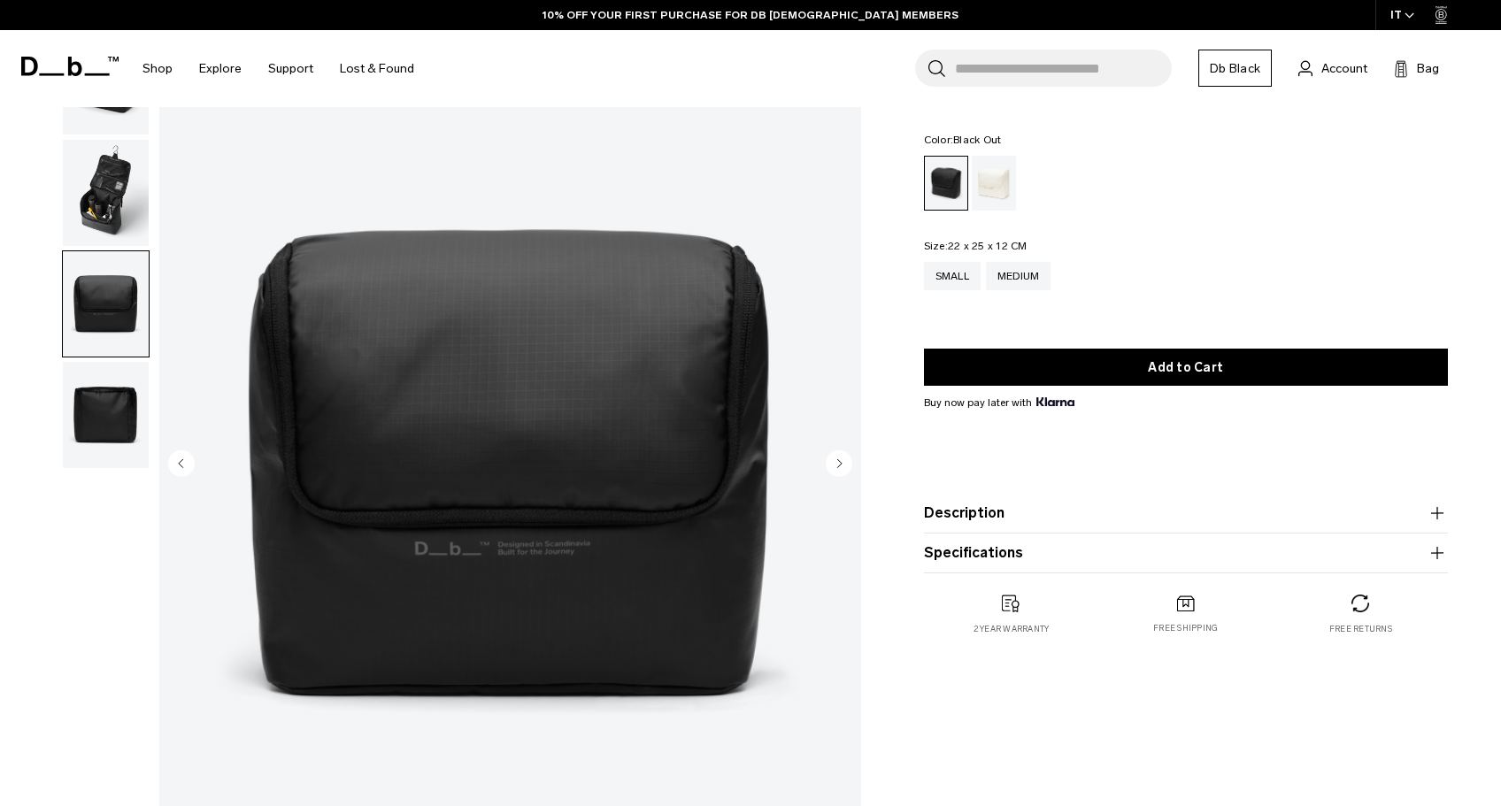
click at [115, 403] on img "button" at bounding box center [106, 415] width 86 height 106
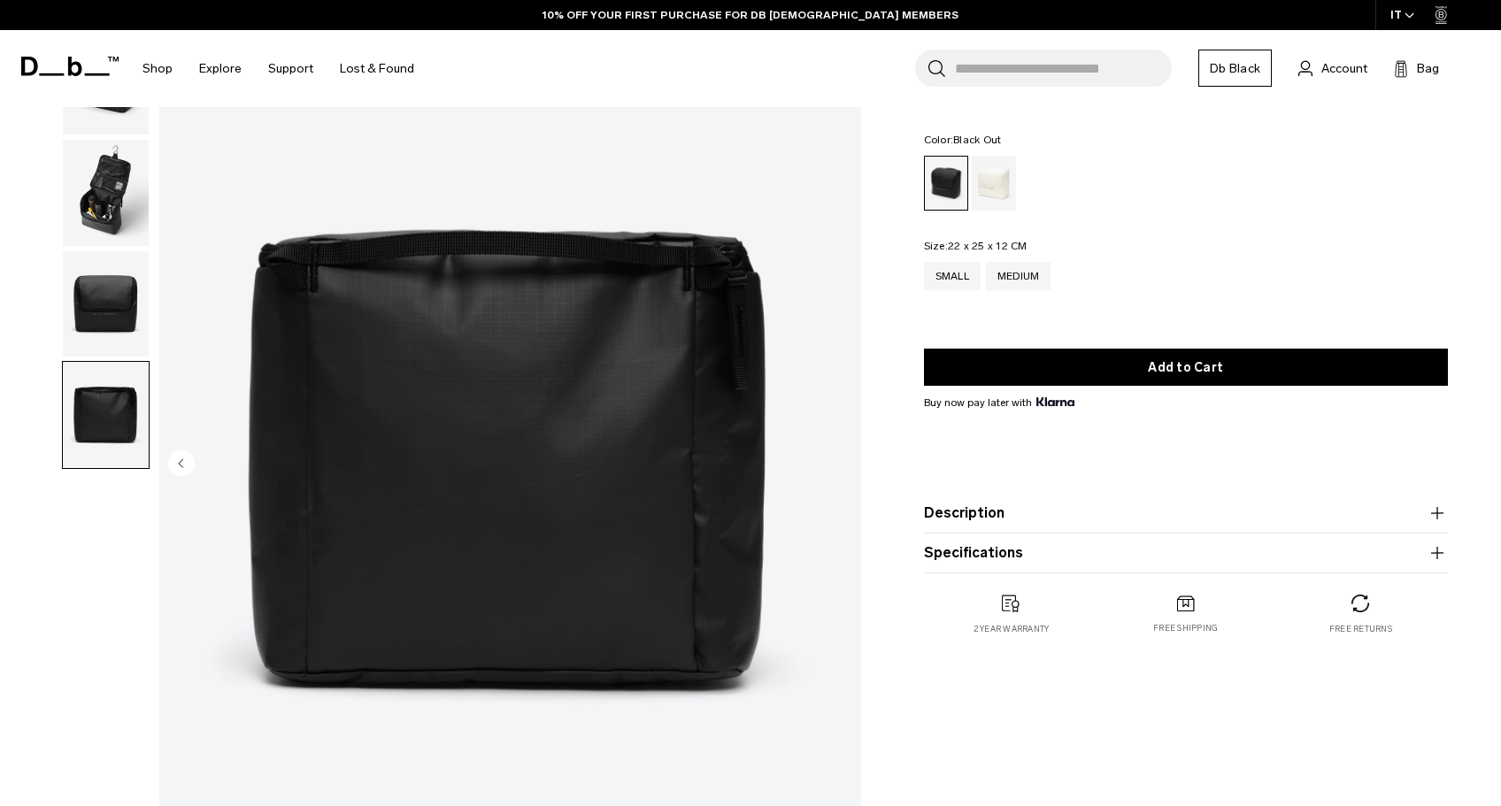
click at [103, 155] on img "button" at bounding box center [106, 193] width 86 height 106
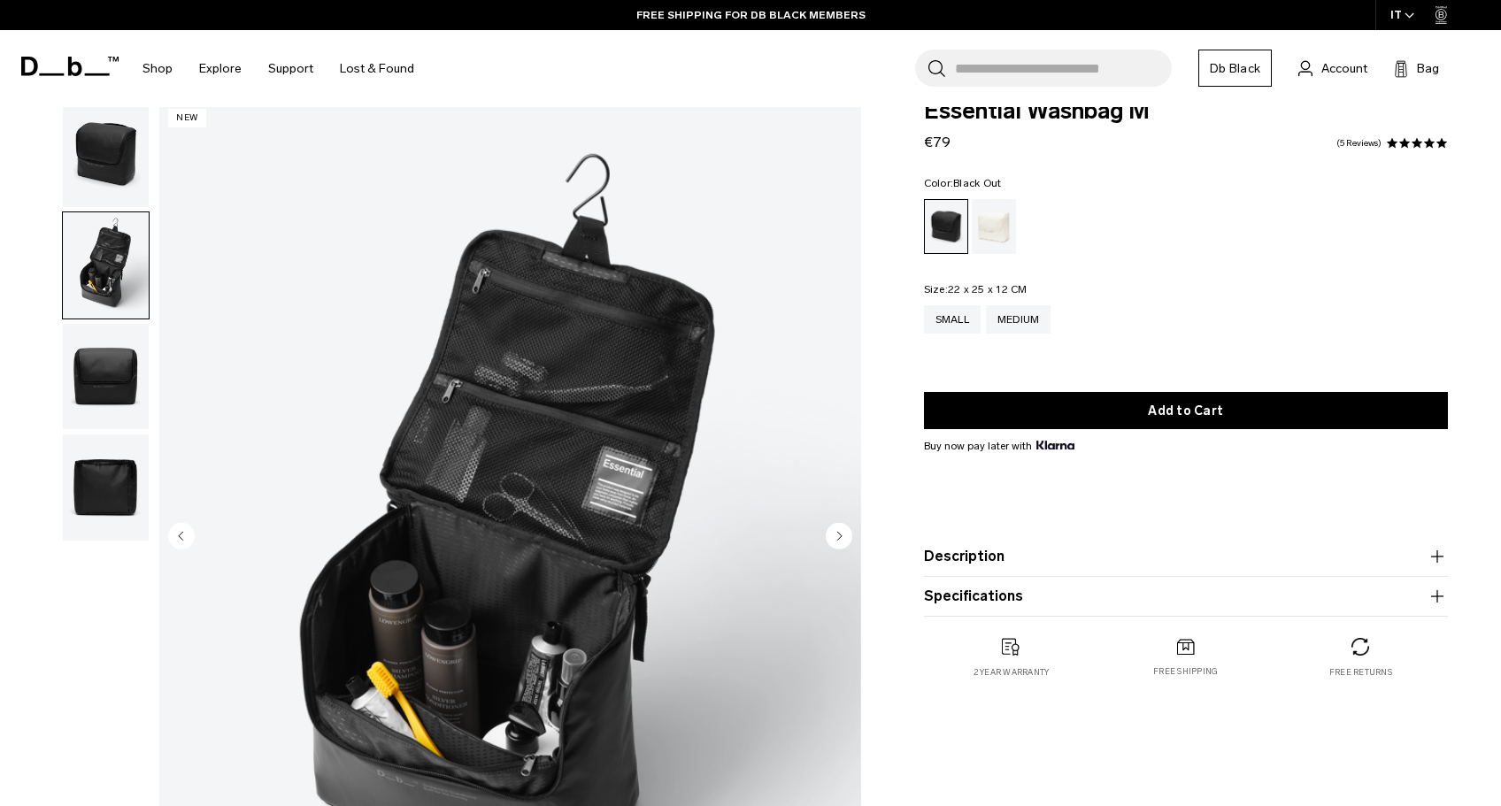
scroll to position [21, 0]
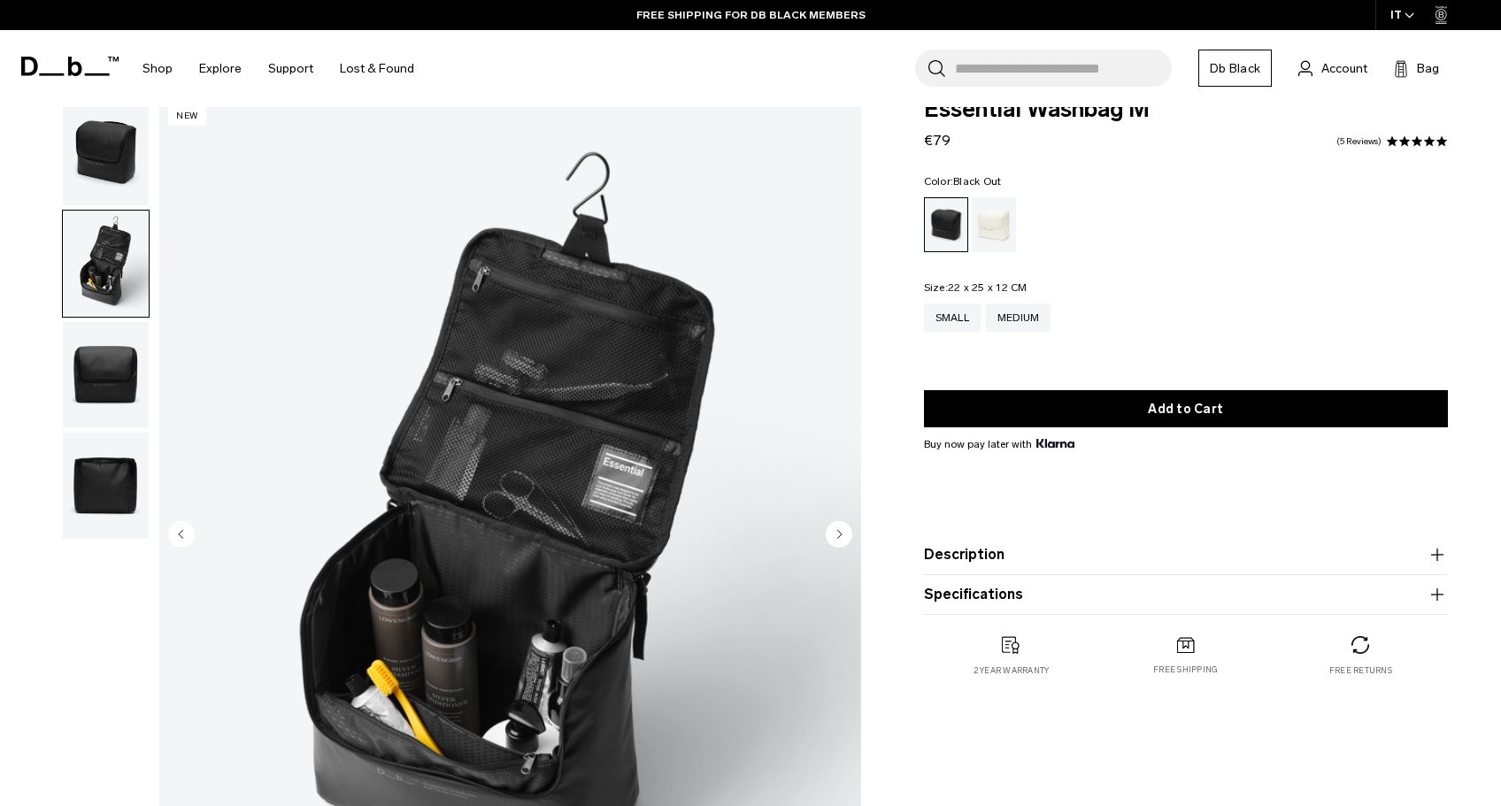
click at [110, 163] on img "button" at bounding box center [106, 152] width 86 height 106
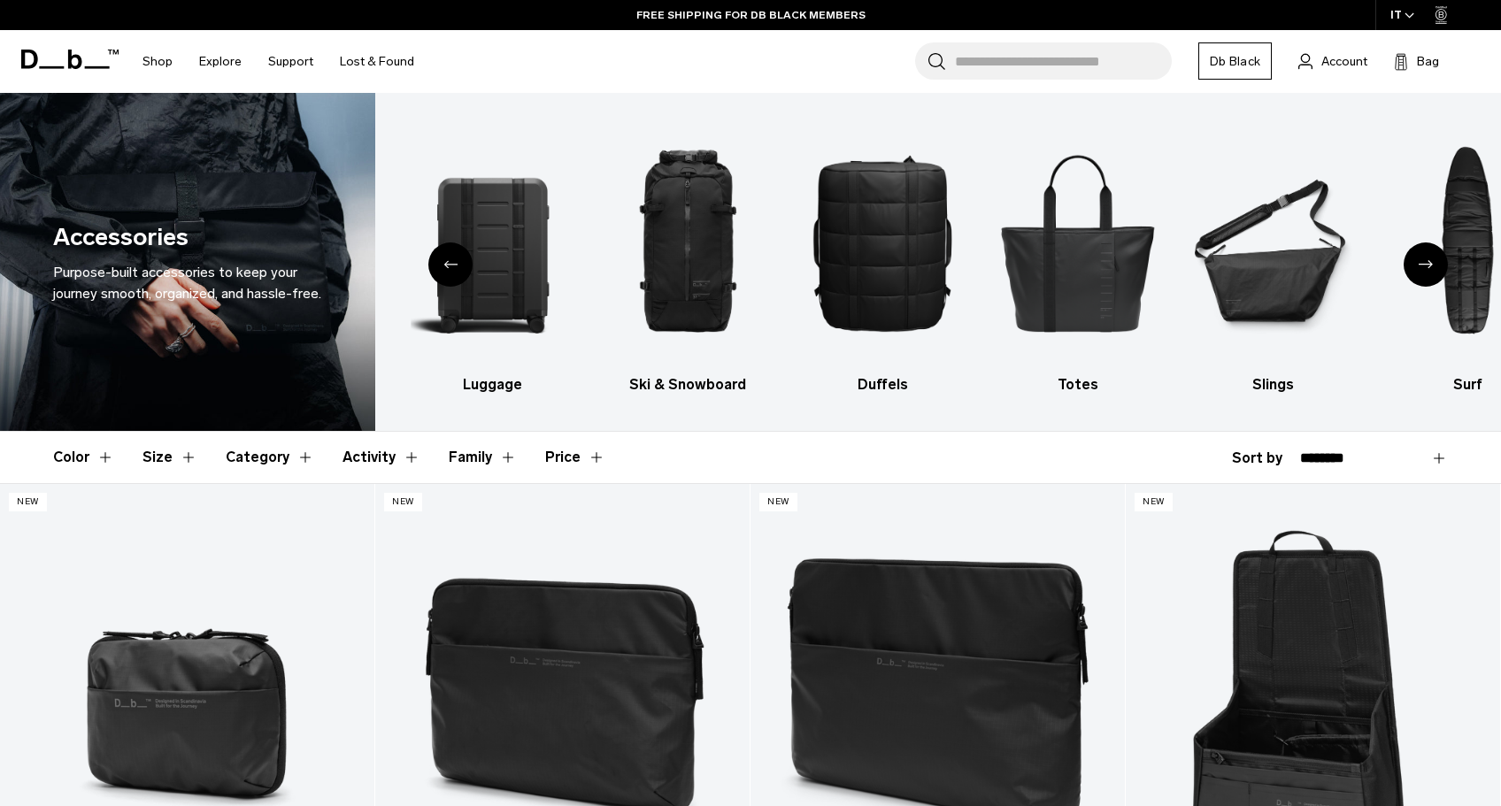
click at [450, 269] on div "Previous slide" at bounding box center [450, 265] width 44 height 44
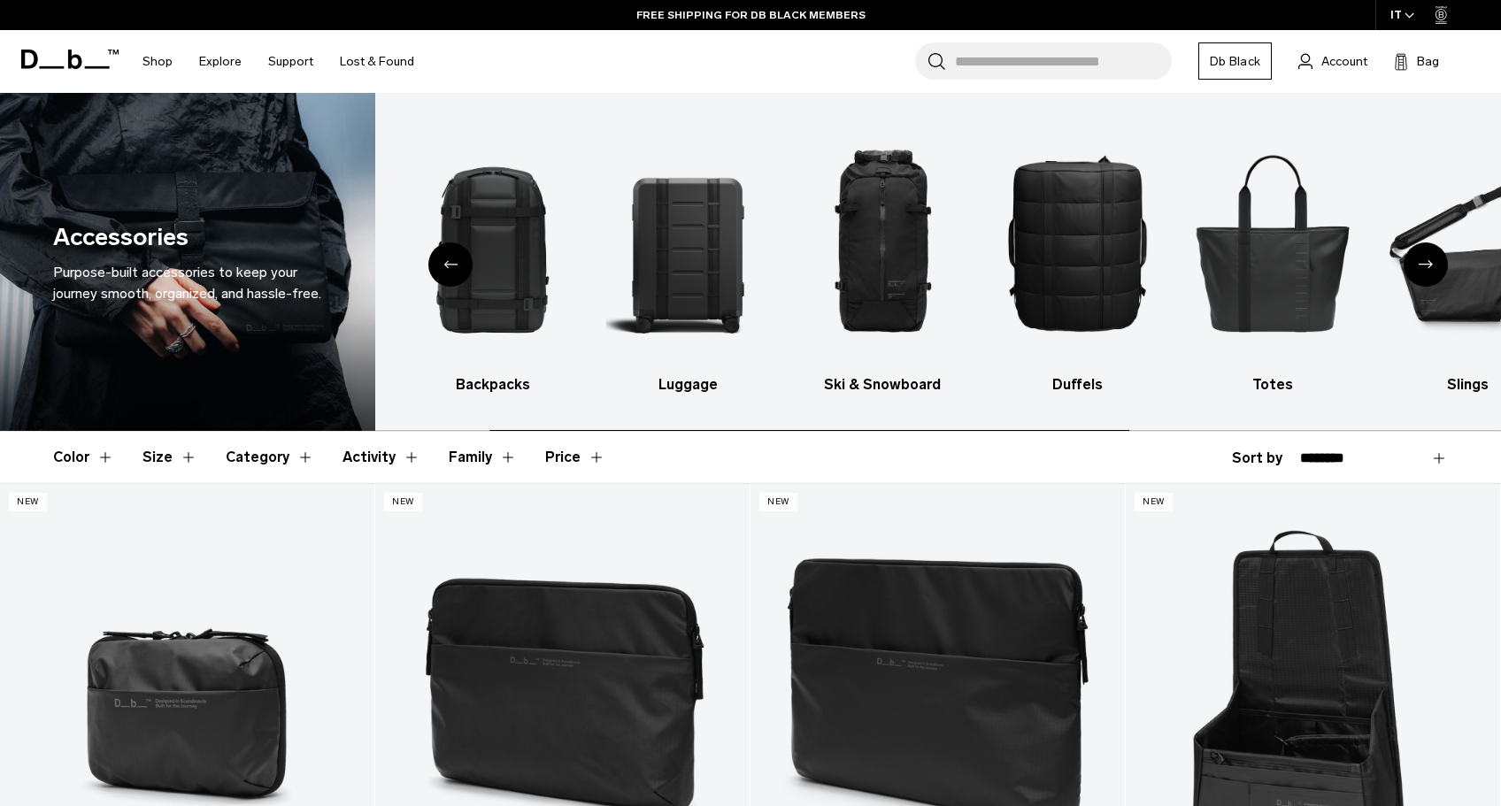
click at [450, 269] on div "Previous slide" at bounding box center [450, 265] width 44 height 44
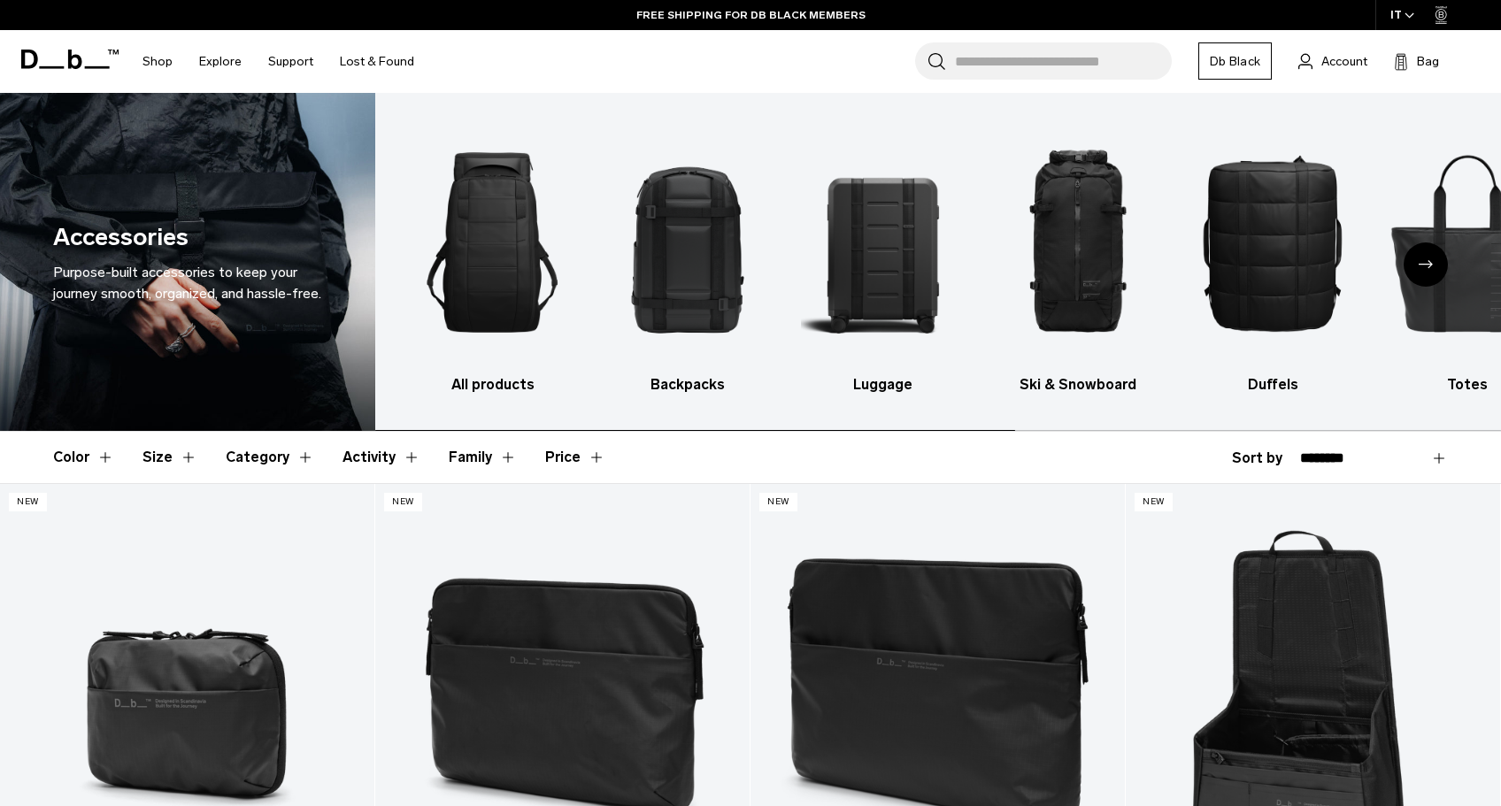
click at [450, 269] on img "1 / 10" at bounding box center [493, 243] width 164 height 246
click at [665, 249] on img "2 / 10" at bounding box center [688, 243] width 164 height 246
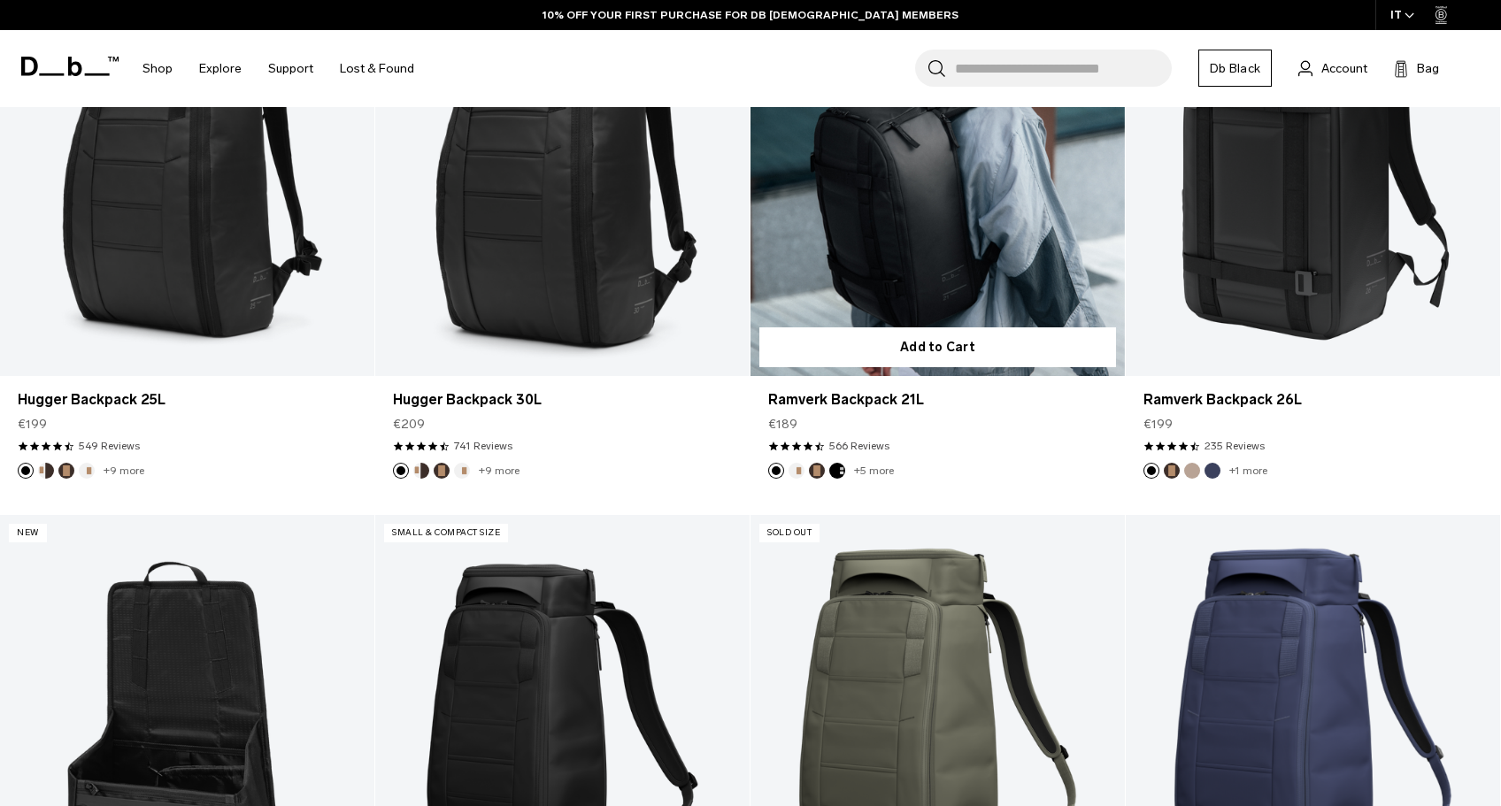
scroll to position [390, 0]
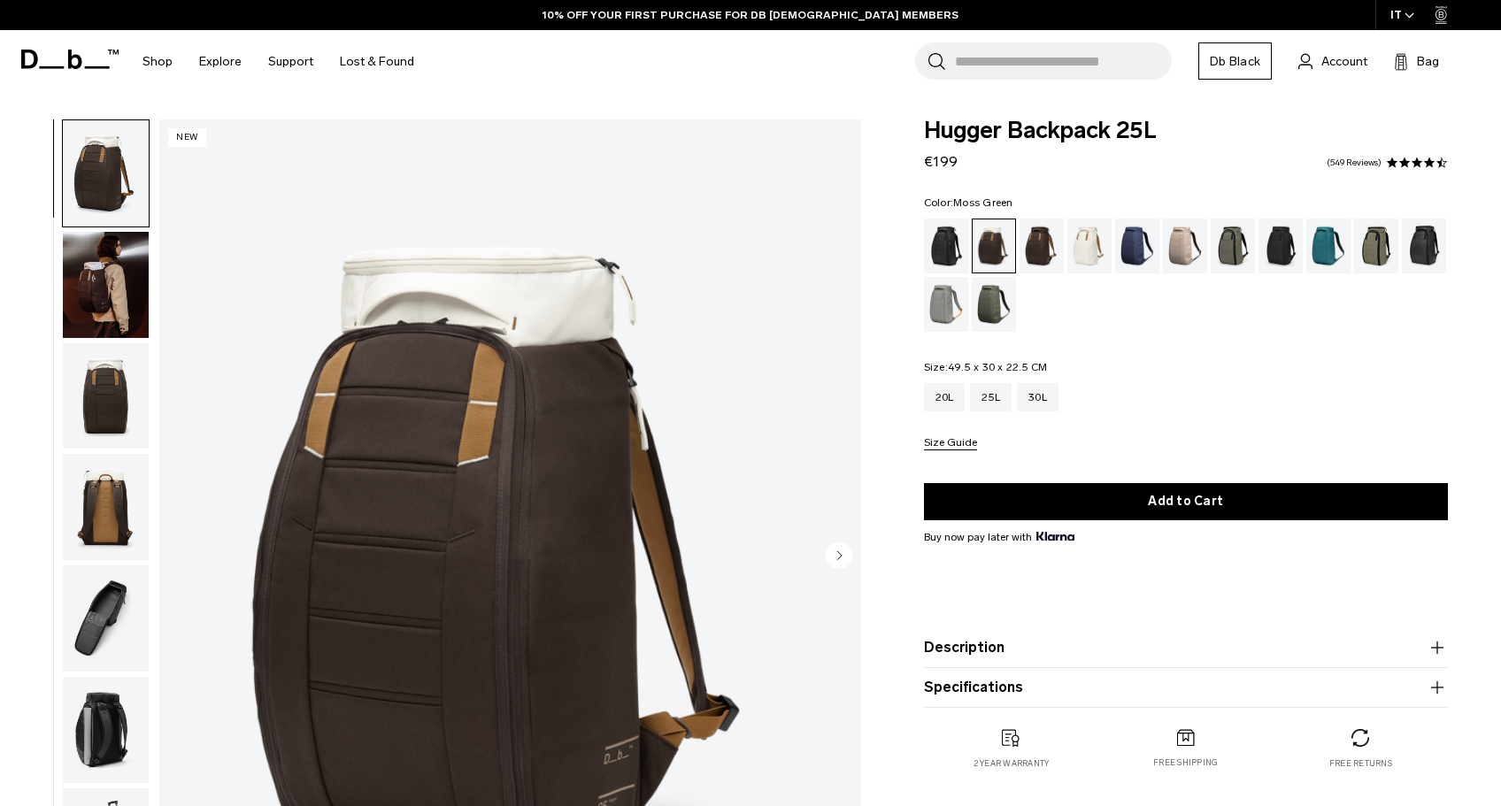
click at [989, 306] on div "Moss Green" at bounding box center [994, 304] width 45 height 55
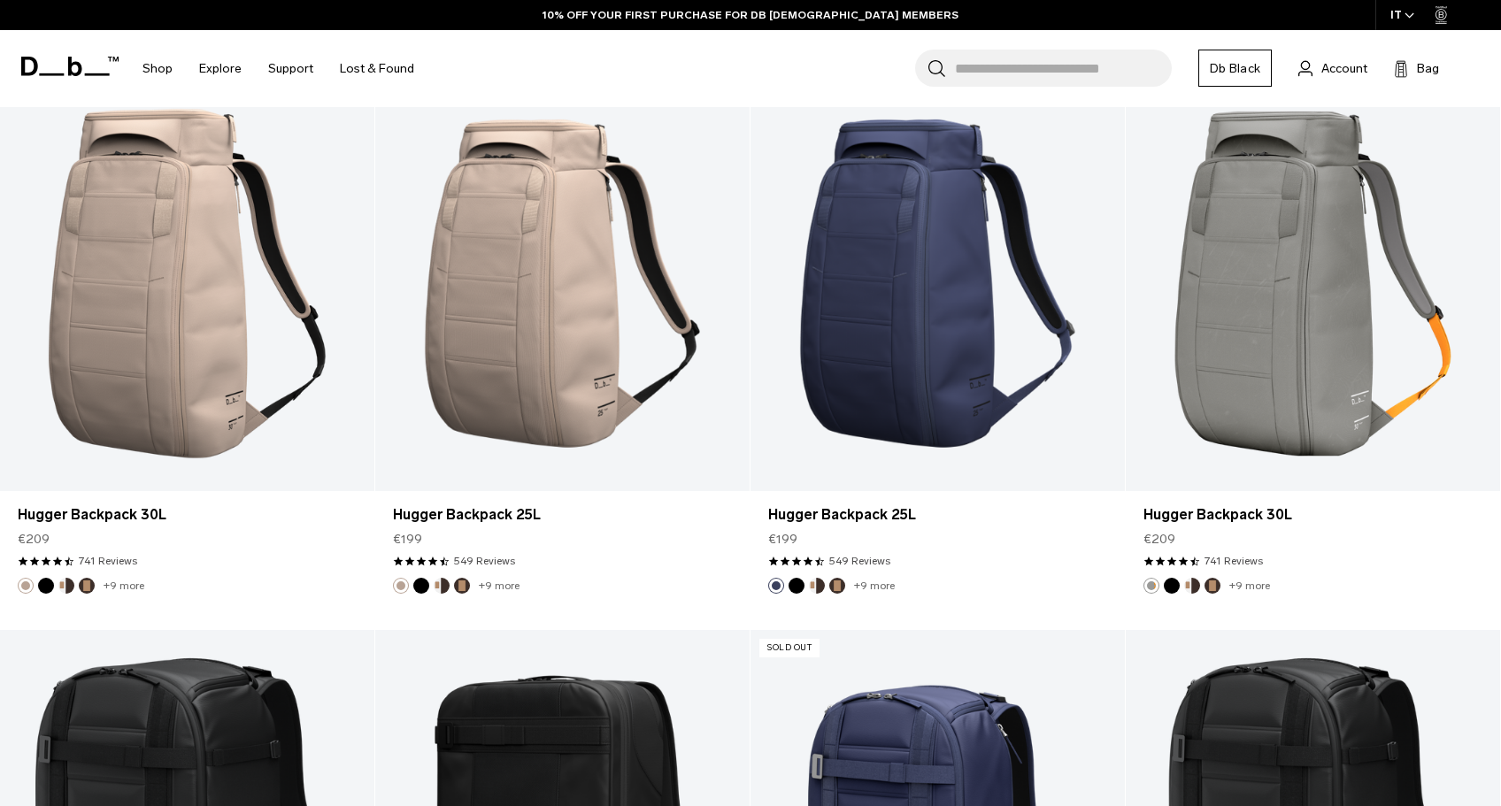
scroll to position [1822, 0]
